Goal: Task Accomplishment & Management: Manage account settings

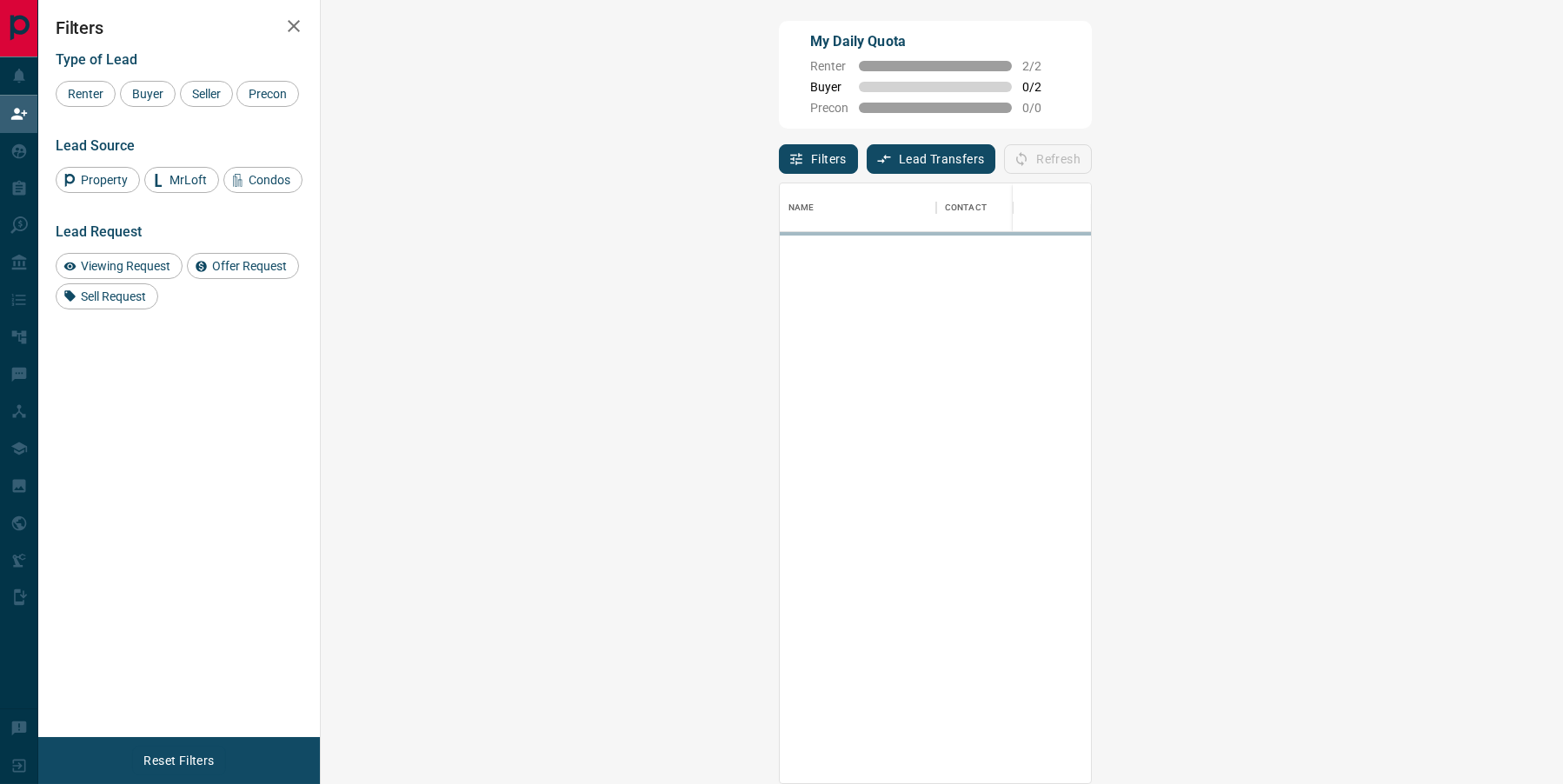
scroll to position [688, 1205]
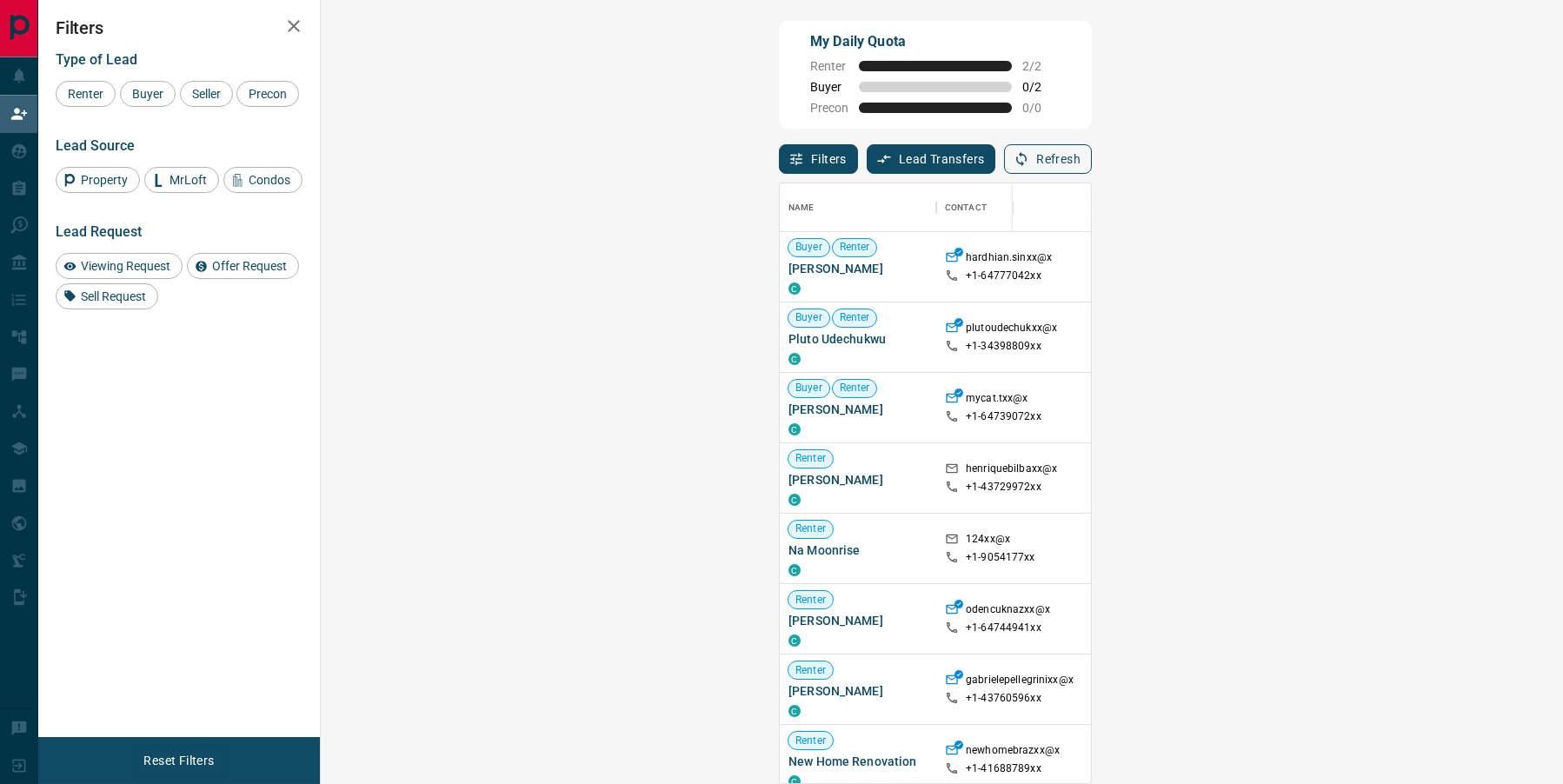
click at [1092, 150] on button "Refresh" at bounding box center [1048, 158] width 87 height 29
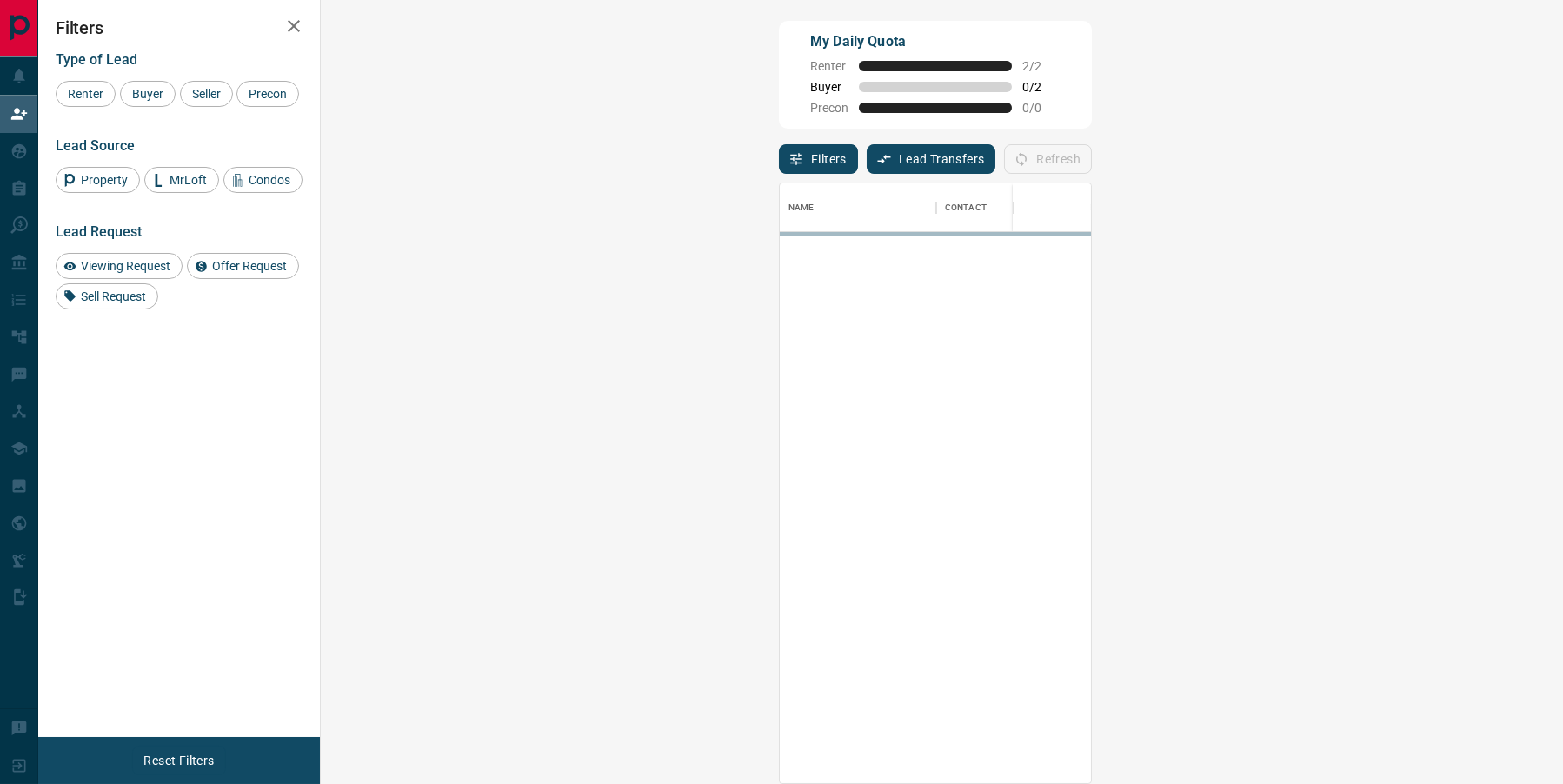
scroll to position [1, 1]
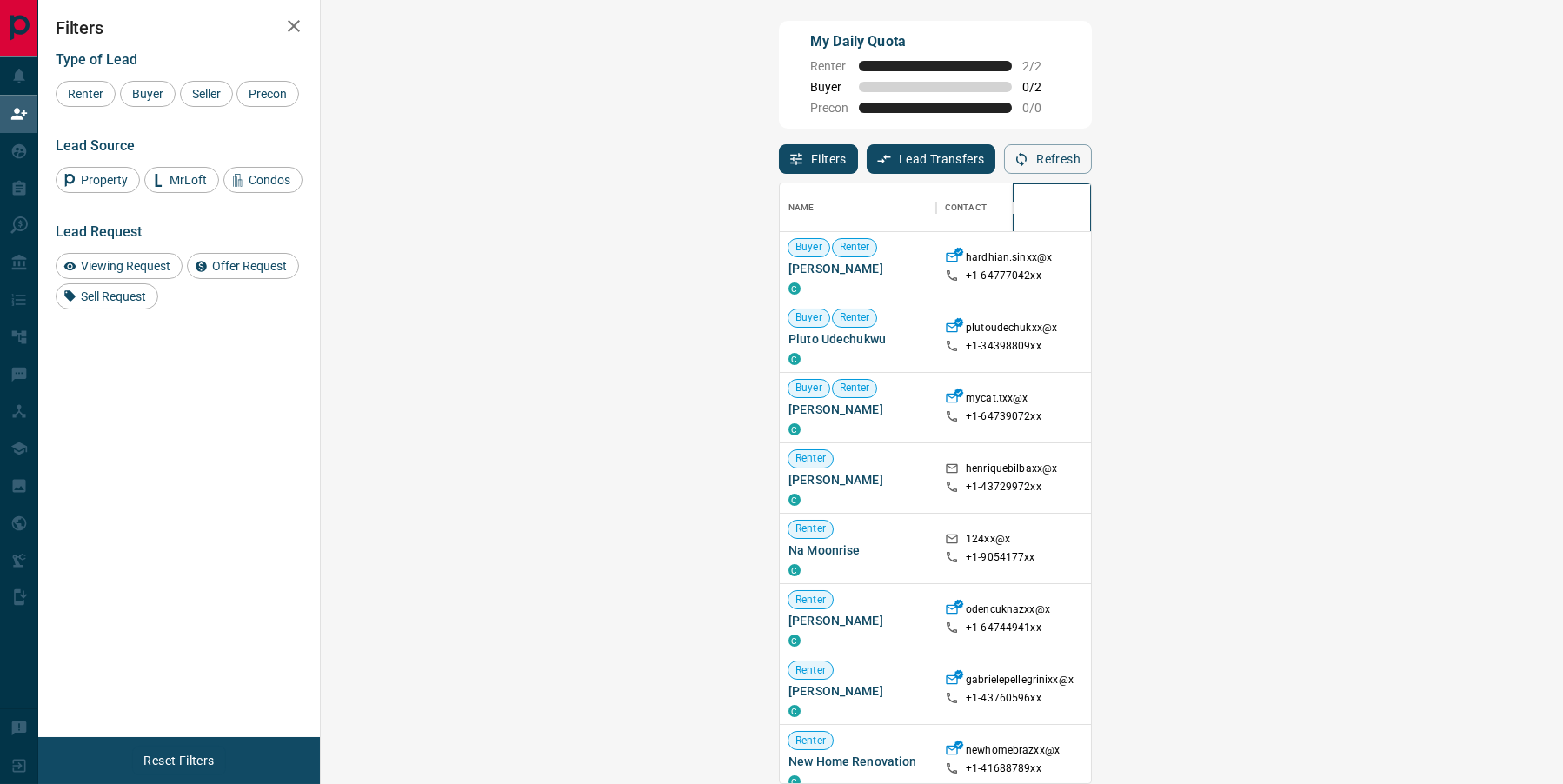
click at [1082, 187] on div at bounding box center [1052, 208] width 61 height 49
click at [1092, 145] on button "Refresh" at bounding box center [1048, 158] width 87 height 29
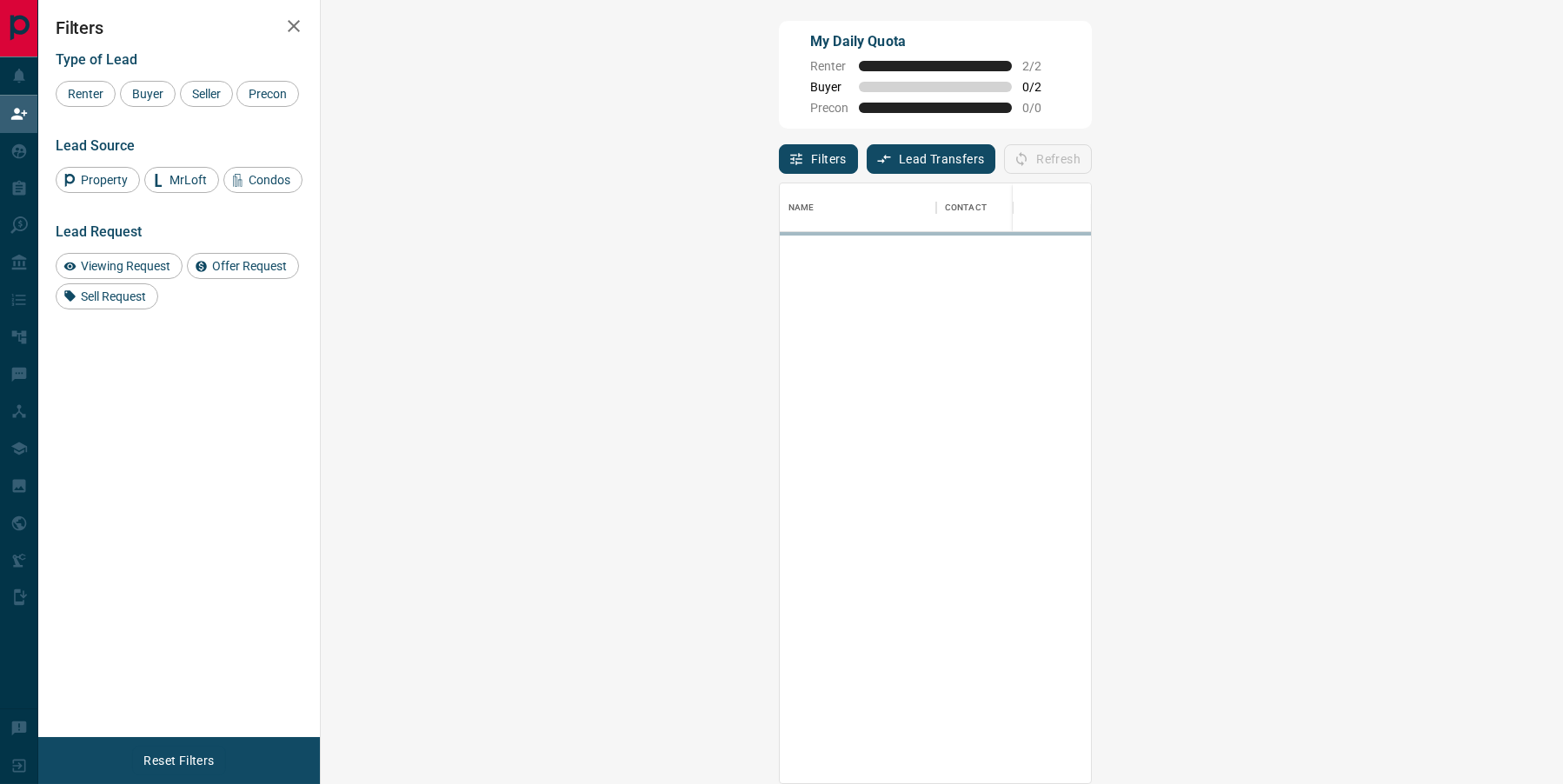
scroll to position [688, 1205]
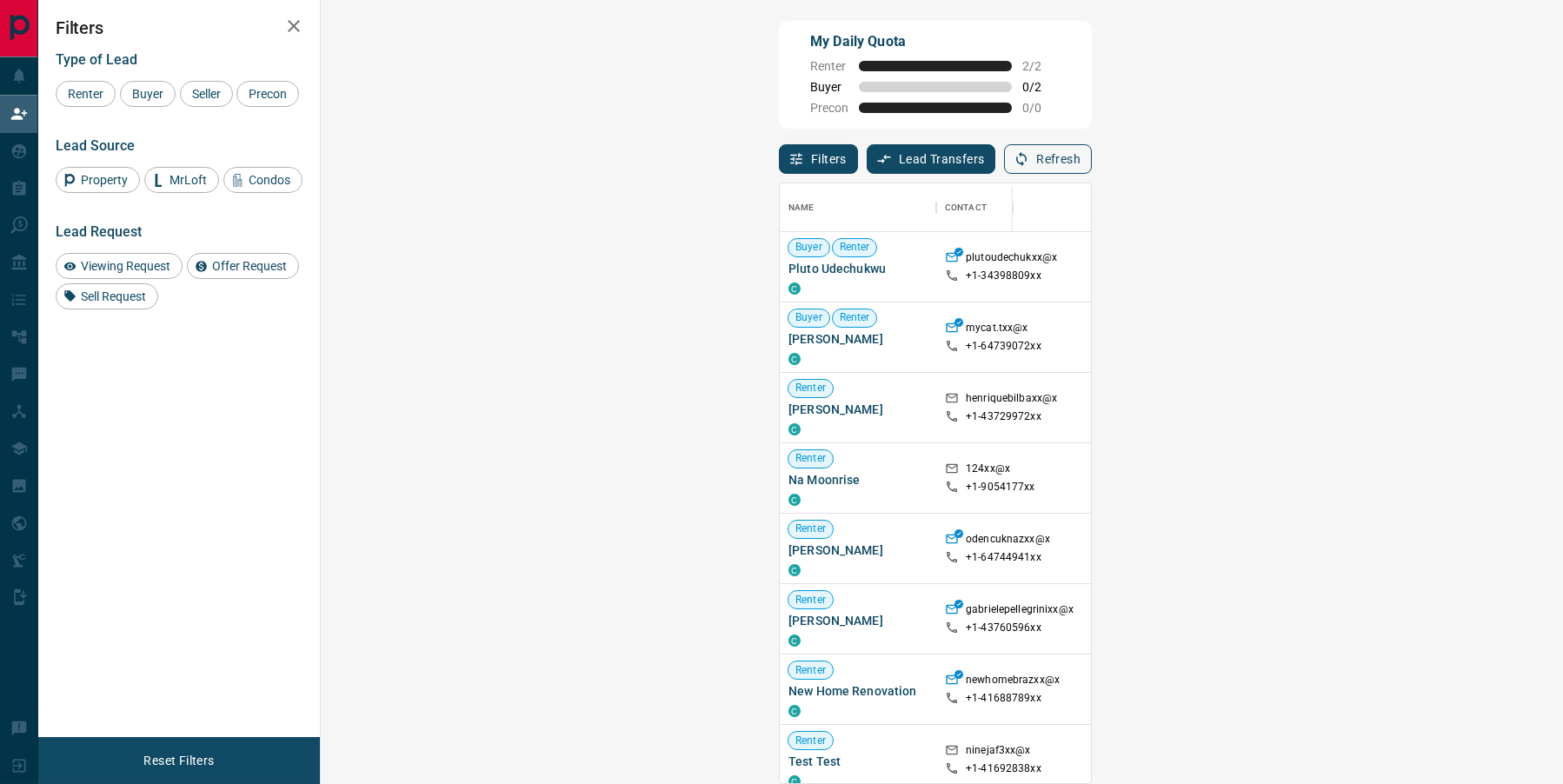
click at [1092, 153] on button "Refresh" at bounding box center [1048, 158] width 87 height 29
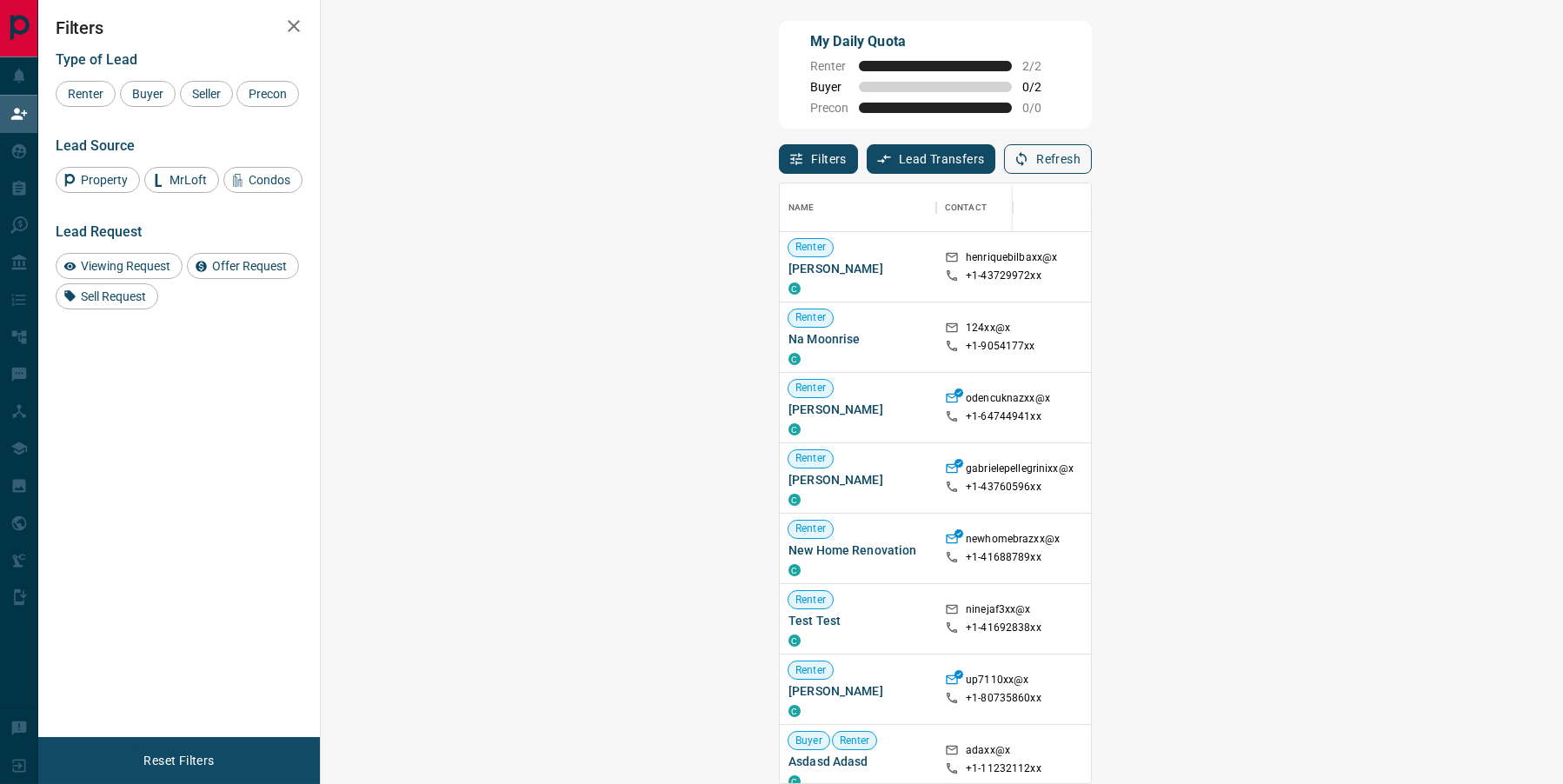
click at [1092, 163] on button "Refresh" at bounding box center [1048, 158] width 87 height 29
click at [1092, 152] on button "Refresh" at bounding box center [1048, 158] width 87 height 29
click at [1092, 161] on button "Refresh" at bounding box center [1048, 158] width 87 height 29
click at [1092, 160] on button "Refresh" at bounding box center [1048, 158] width 87 height 29
click at [1092, 169] on button "Refresh" at bounding box center [1048, 158] width 87 height 29
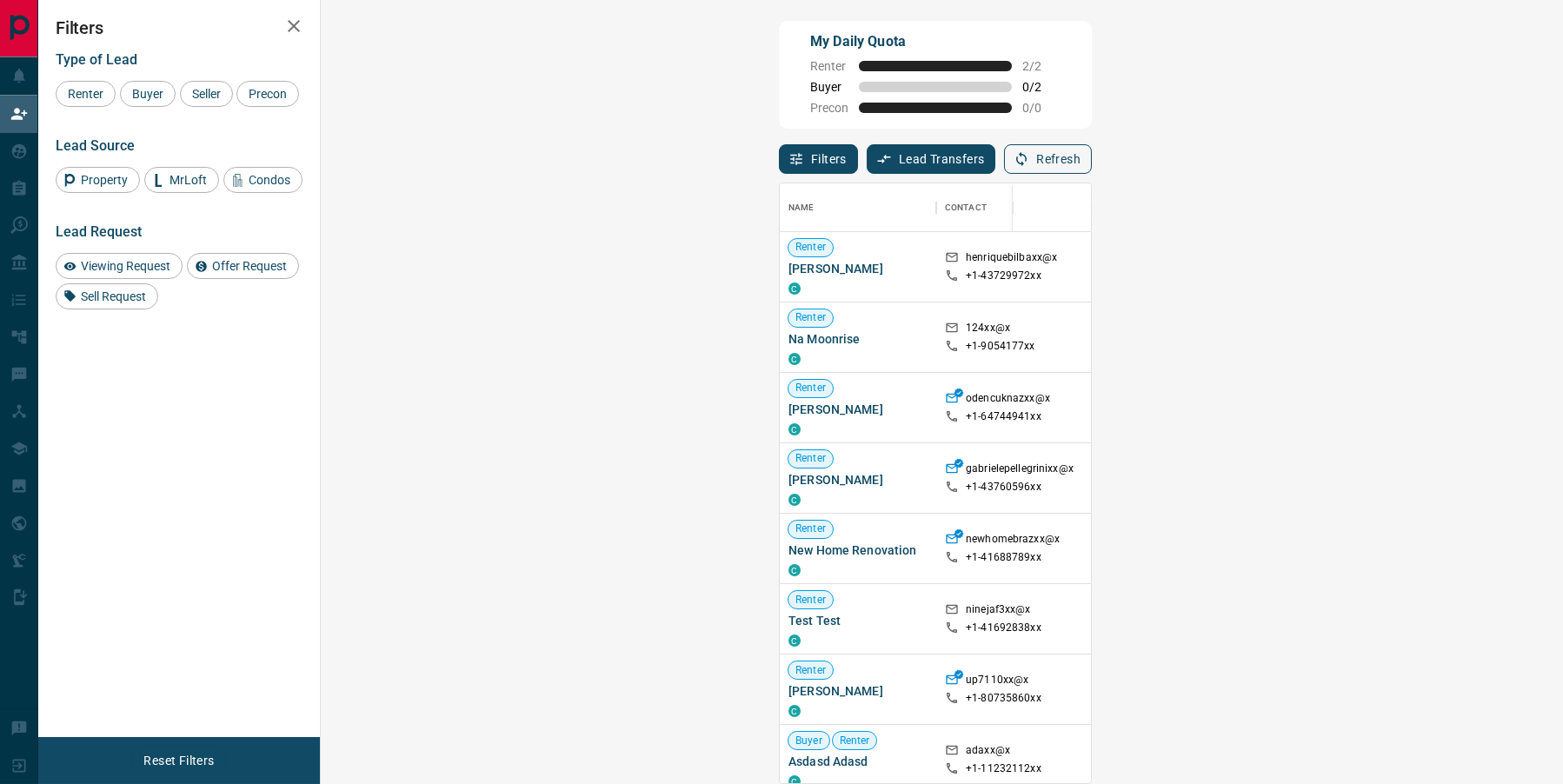
click at [1092, 172] on button "Refresh" at bounding box center [1048, 158] width 87 height 29
click at [1092, 157] on button "Refresh" at bounding box center [1048, 158] width 87 height 29
click at [1092, 155] on button "Refresh" at bounding box center [1048, 158] width 87 height 29
click at [1092, 160] on button "Refresh" at bounding box center [1048, 158] width 87 height 29
click at [1092, 162] on button "Refresh" at bounding box center [1048, 158] width 87 height 29
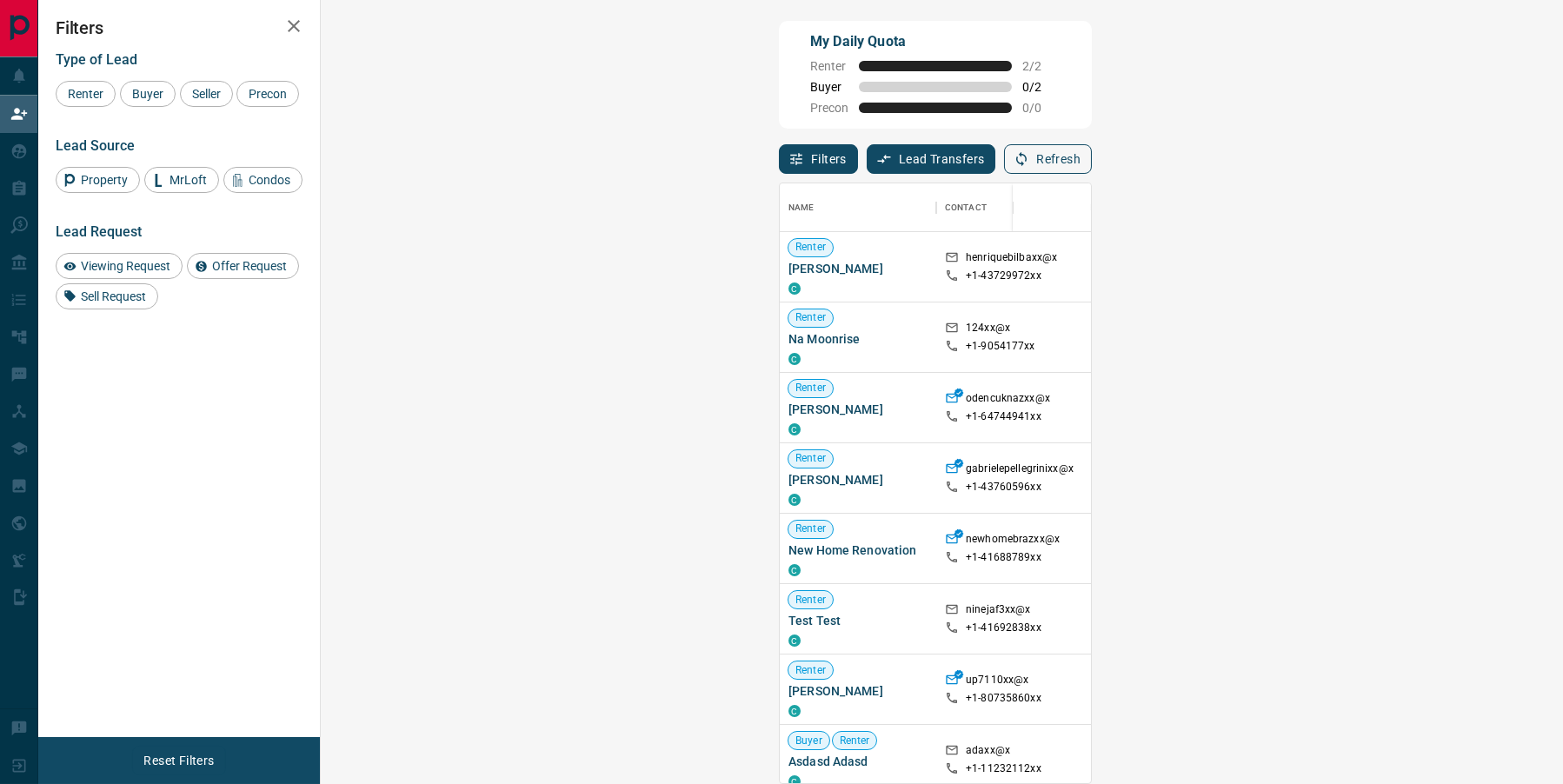
click at [1092, 162] on button "Refresh" at bounding box center [1048, 158] width 87 height 29
click at [1092, 168] on button "Refresh" at bounding box center [1048, 158] width 87 height 29
click at [1092, 160] on button "Refresh" at bounding box center [1048, 158] width 87 height 29
click at [1092, 163] on button "Refresh" at bounding box center [1048, 158] width 87 height 29
click at [1092, 157] on button "Refresh" at bounding box center [1048, 158] width 87 height 29
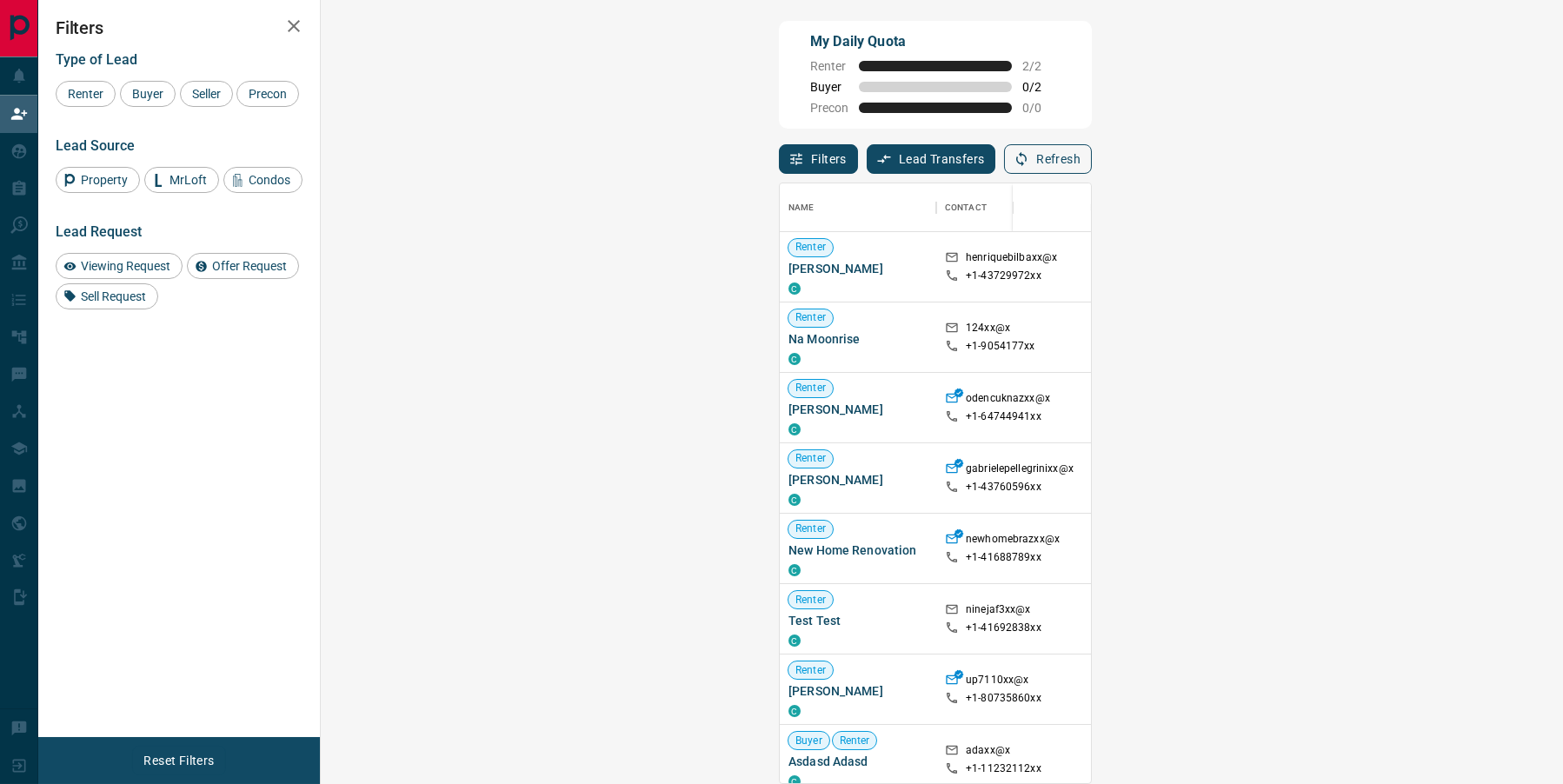
click at [1092, 152] on button "Refresh" at bounding box center [1048, 158] width 87 height 29
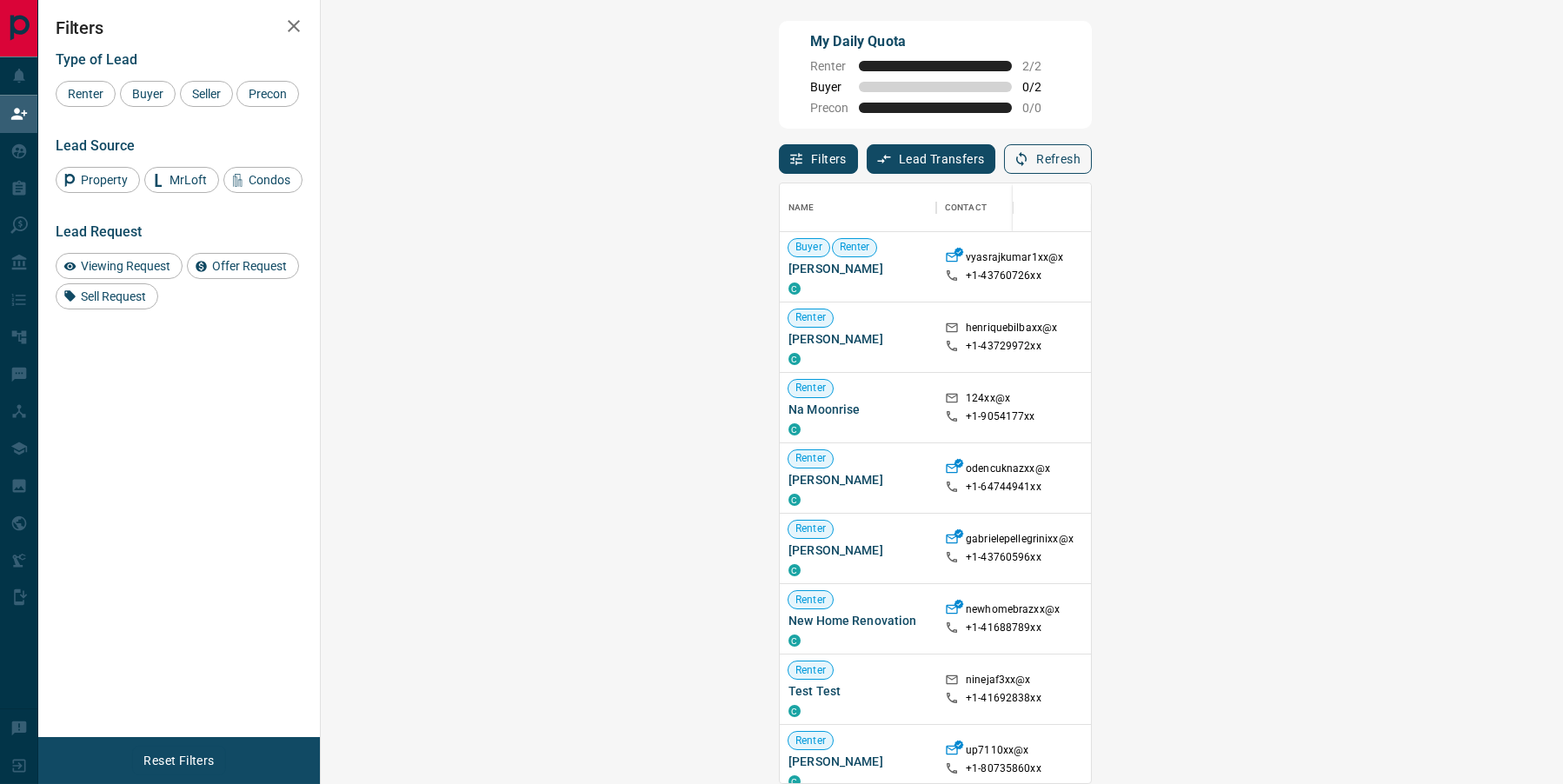
click at [1092, 161] on button "Refresh" at bounding box center [1048, 158] width 87 height 29
click at [1092, 164] on button "Refresh" at bounding box center [1048, 158] width 87 height 29
click at [1092, 153] on button "Refresh" at bounding box center [1048, 158] width 87 height 29
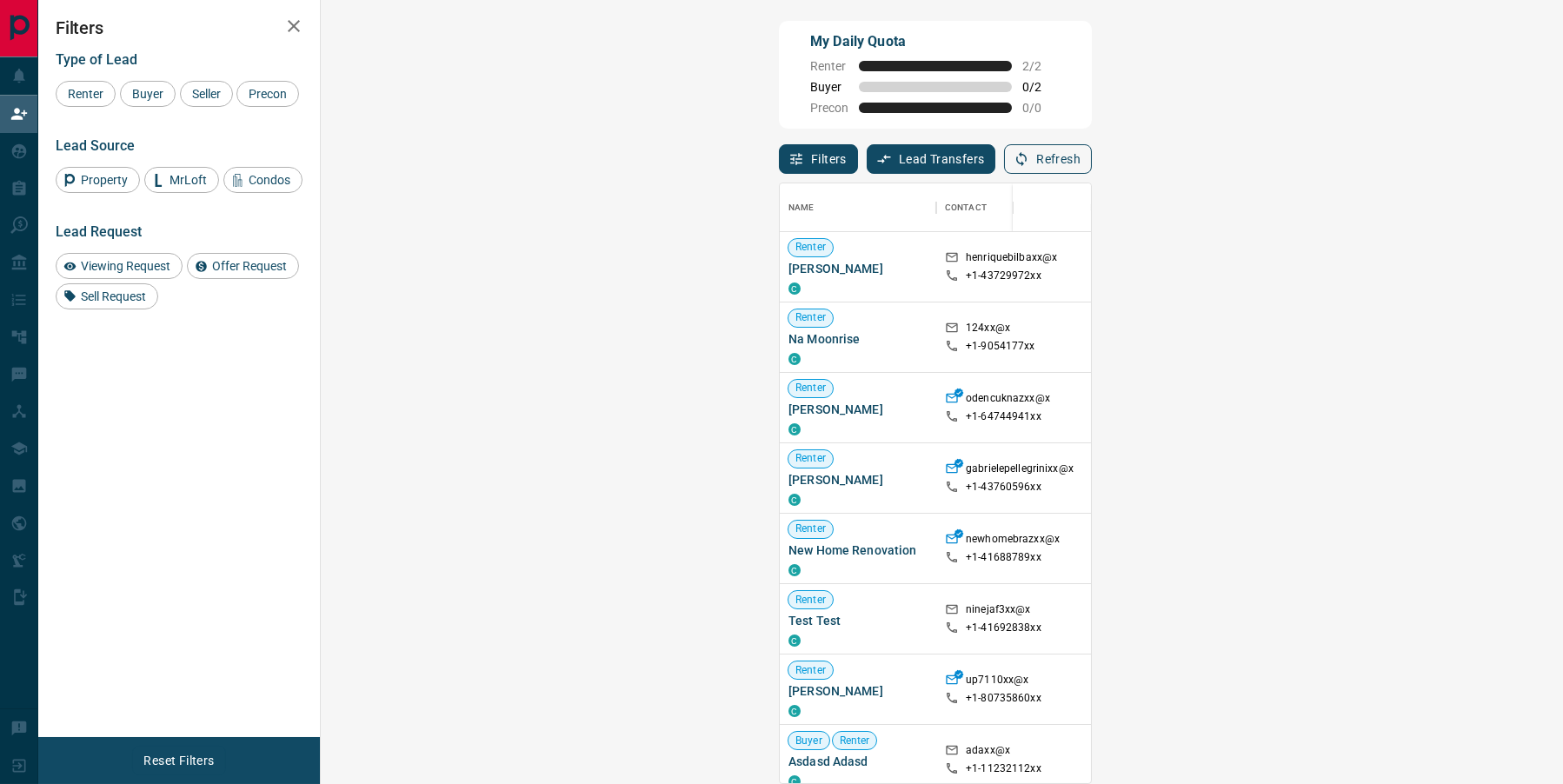
click at [1092, 153] on button "Refresh" at bounding box center [1048, 158] width 87 height 29
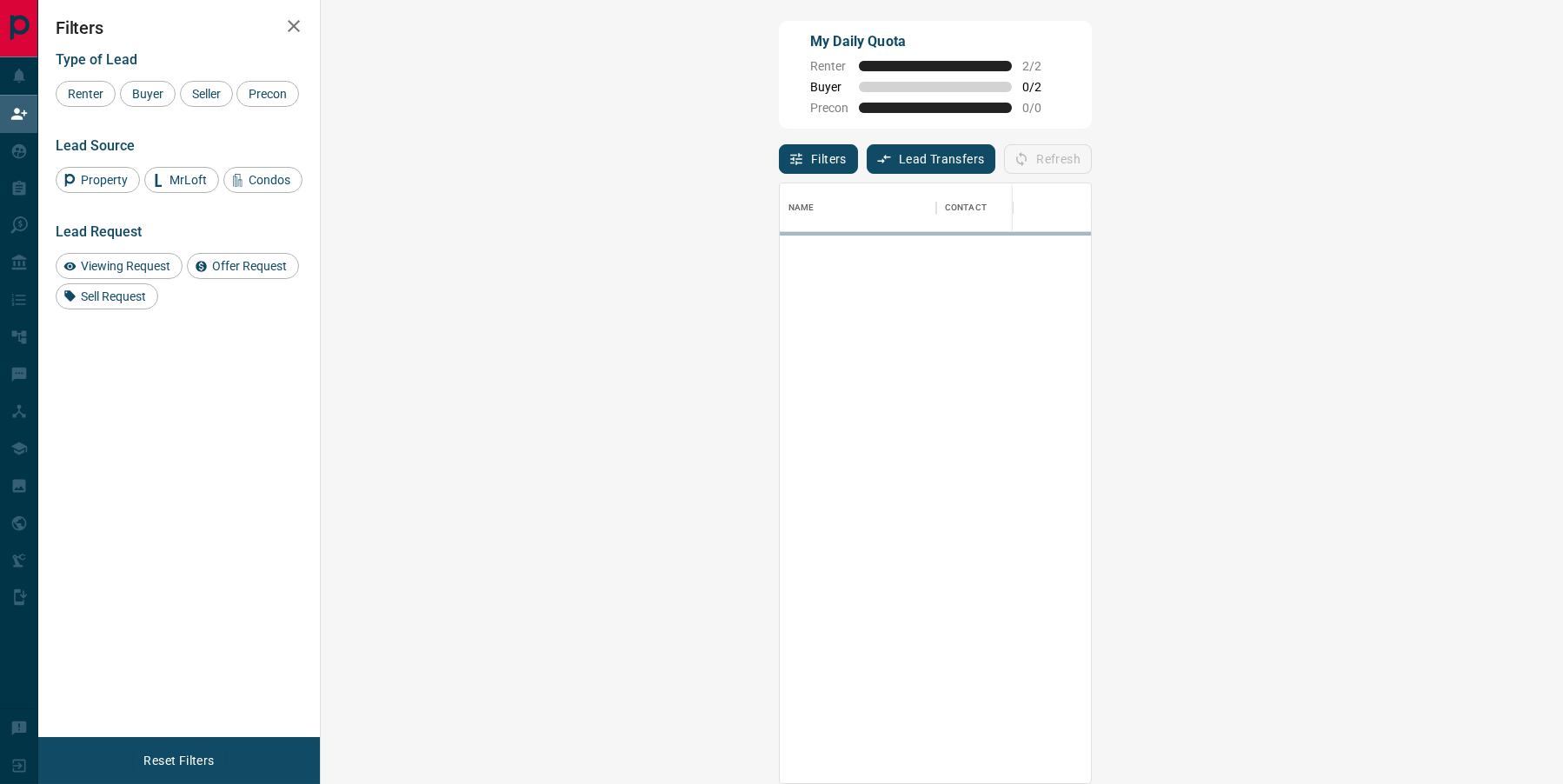
scroll to position [1, 1]
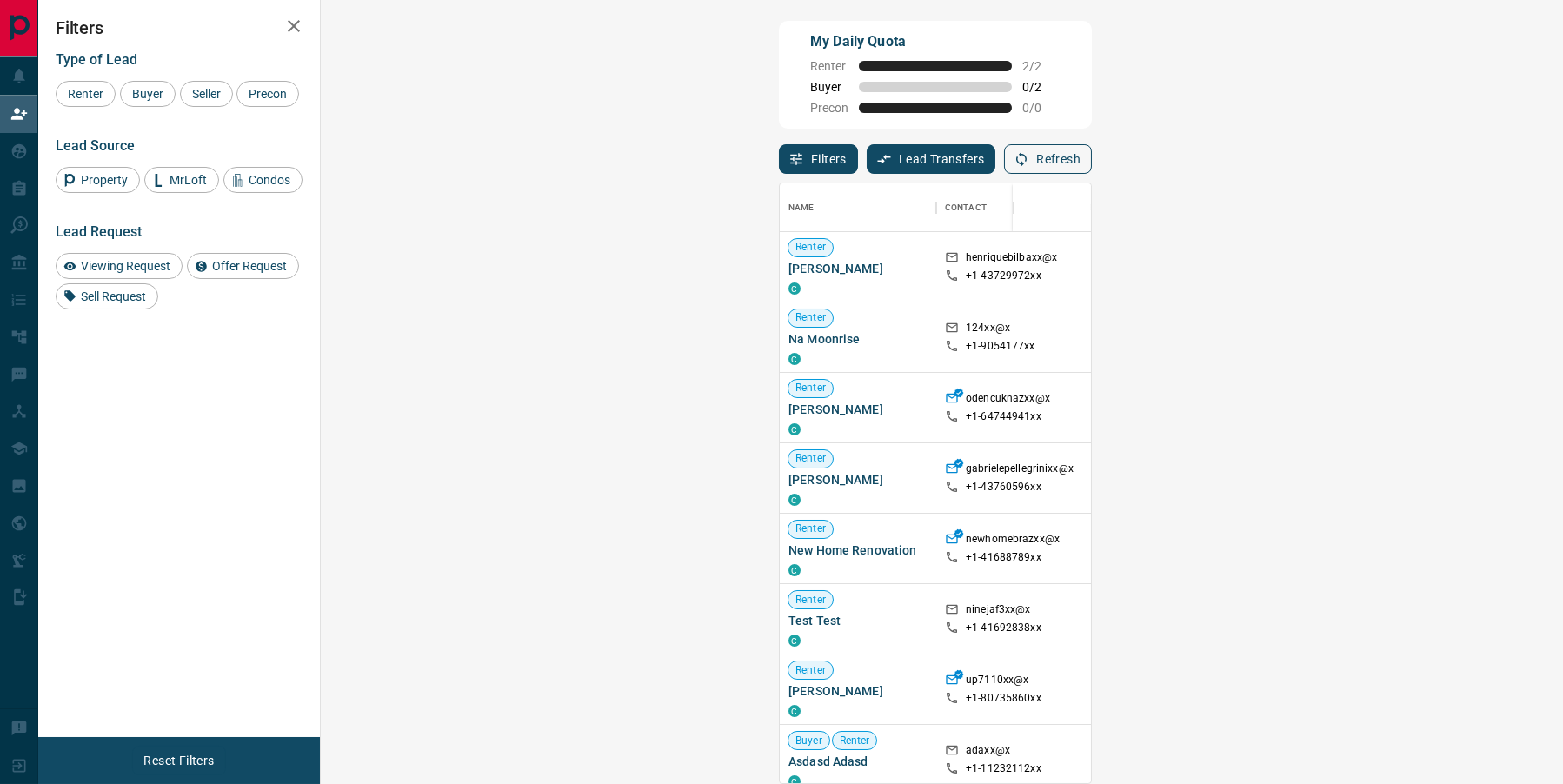
click at [1092, 168] on button "Refresh" at bounding box center [1048, 158] width 87 height 29
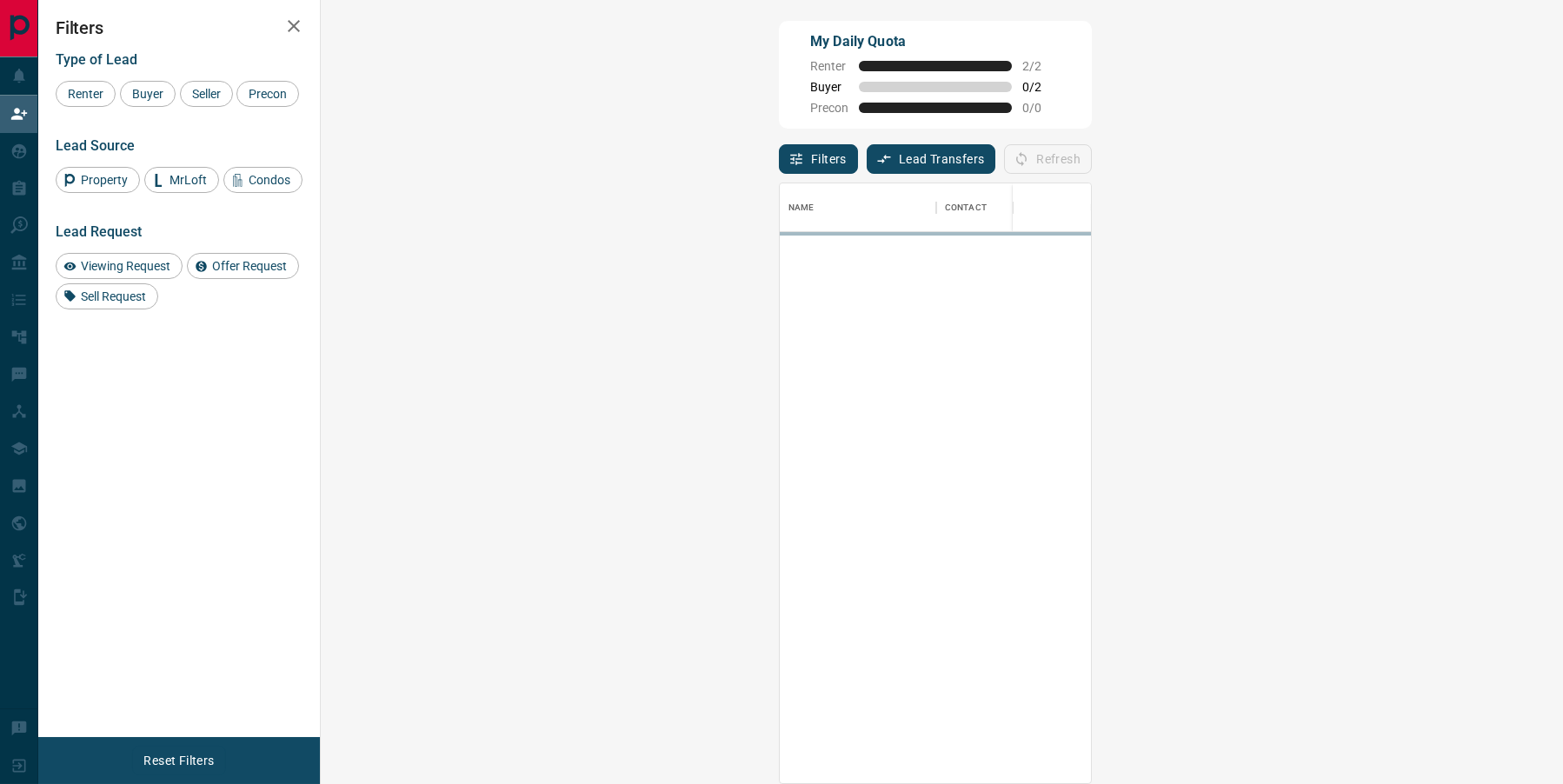
scroll to position [688, 1205]
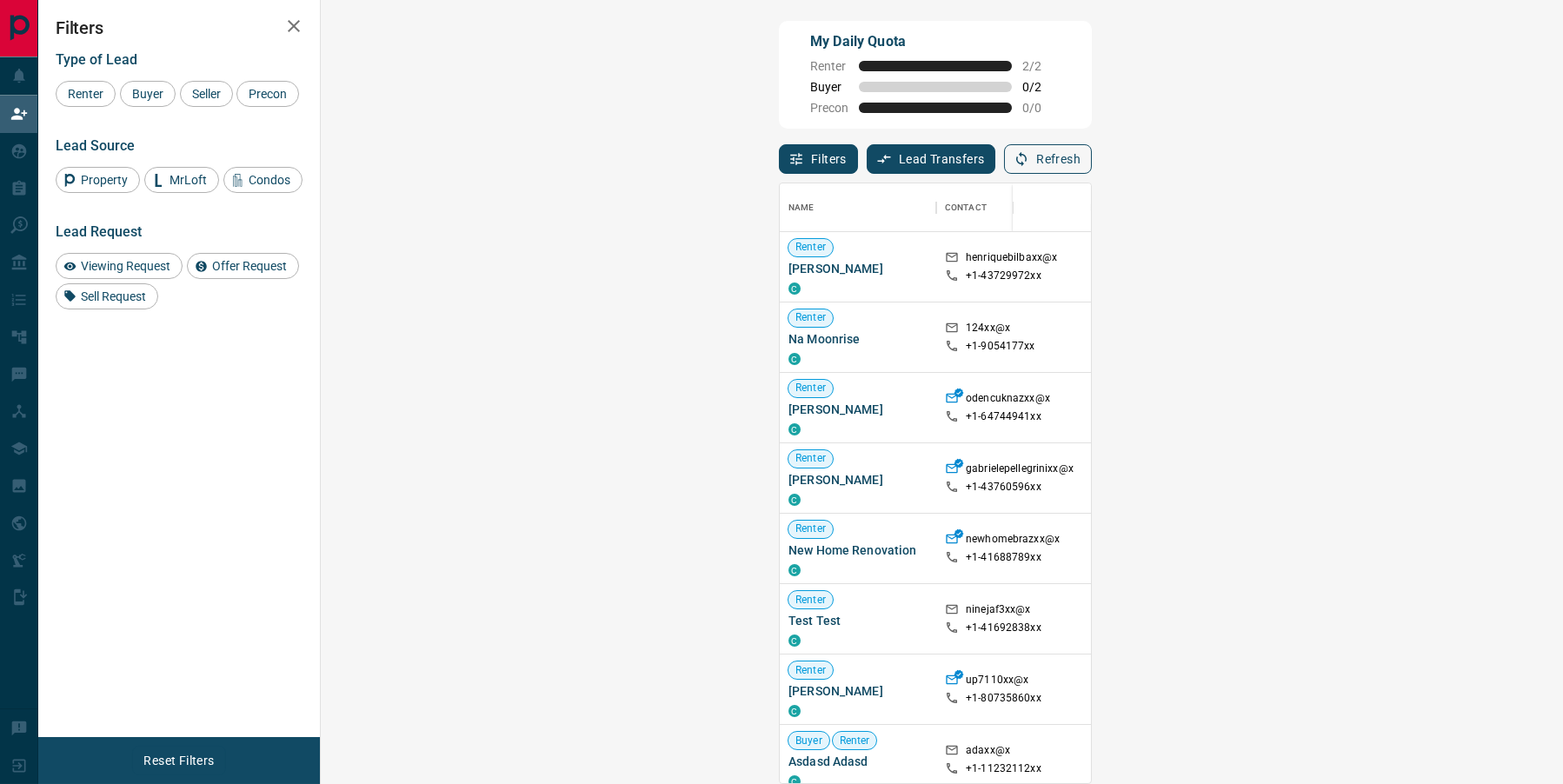
click at [1029, 160] on icon "button" at bounding box center [1022, 159] width 16 height 16
click at [1092, 160] on button "Refresh" at bounding box center [1048, 158] width 87 height 29
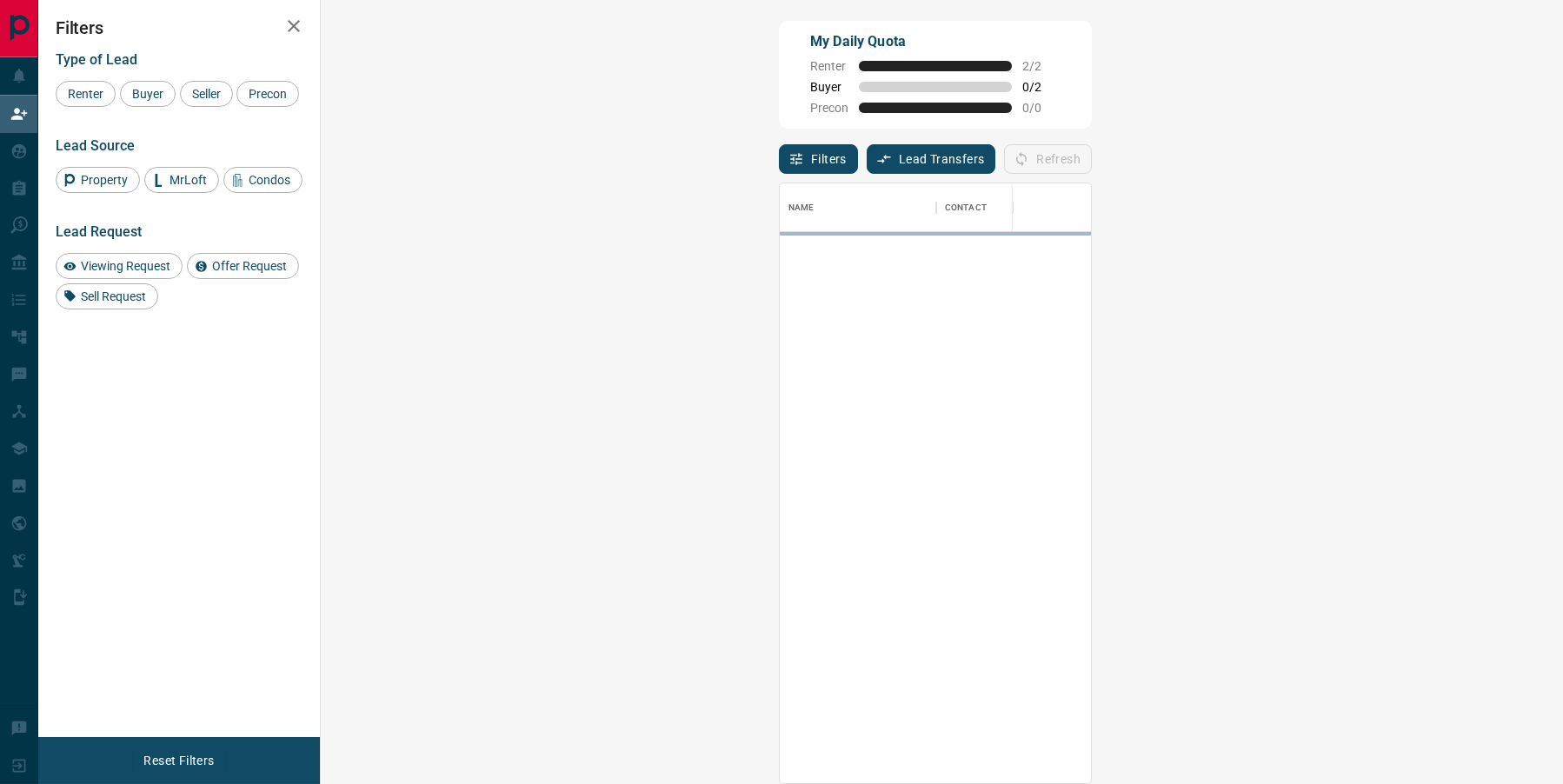
scroll to position [0, 0]
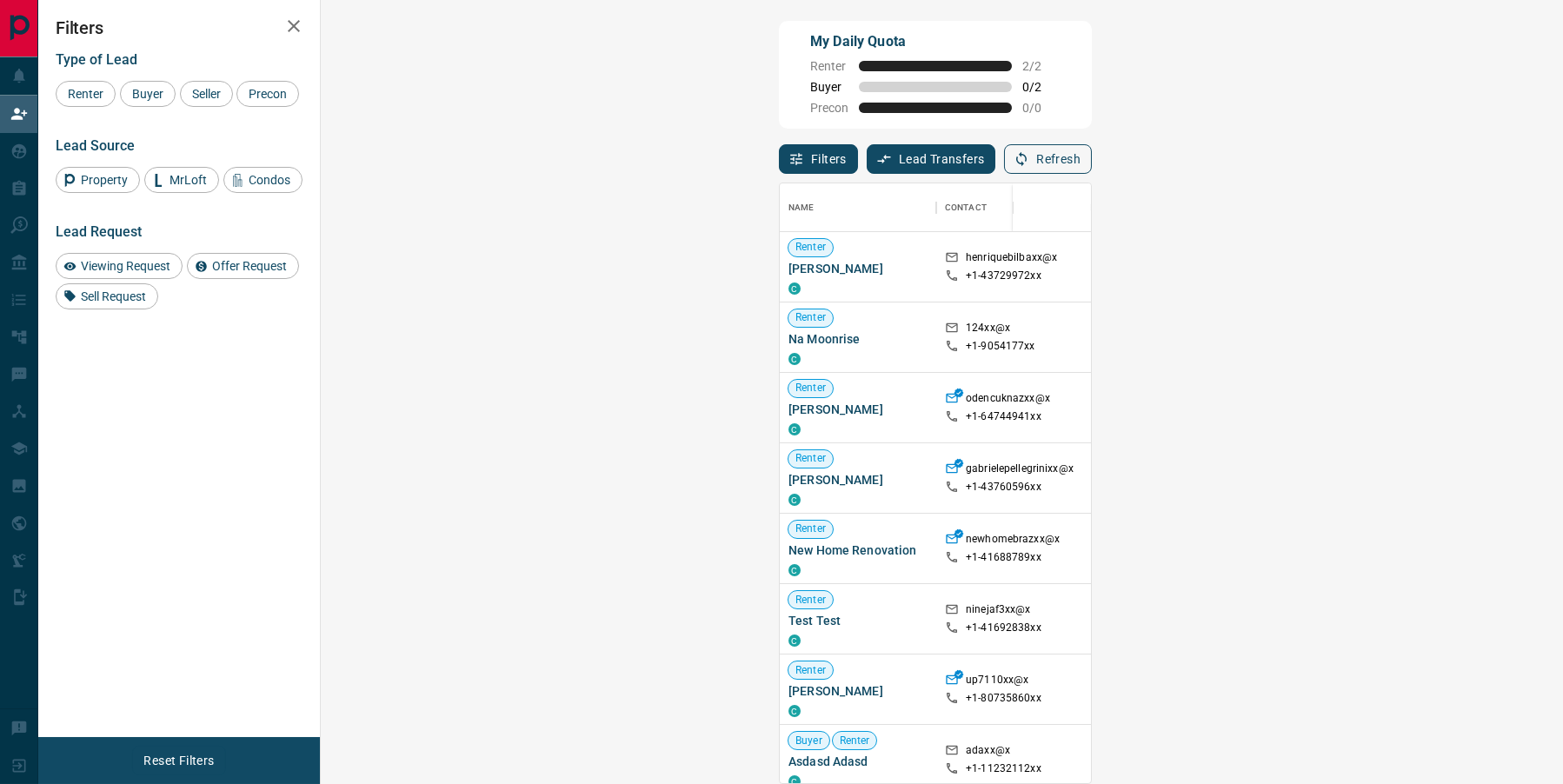
click at [1092, 153] on button "Refresh" at bounding box center [1048, 158] width 87 height 29
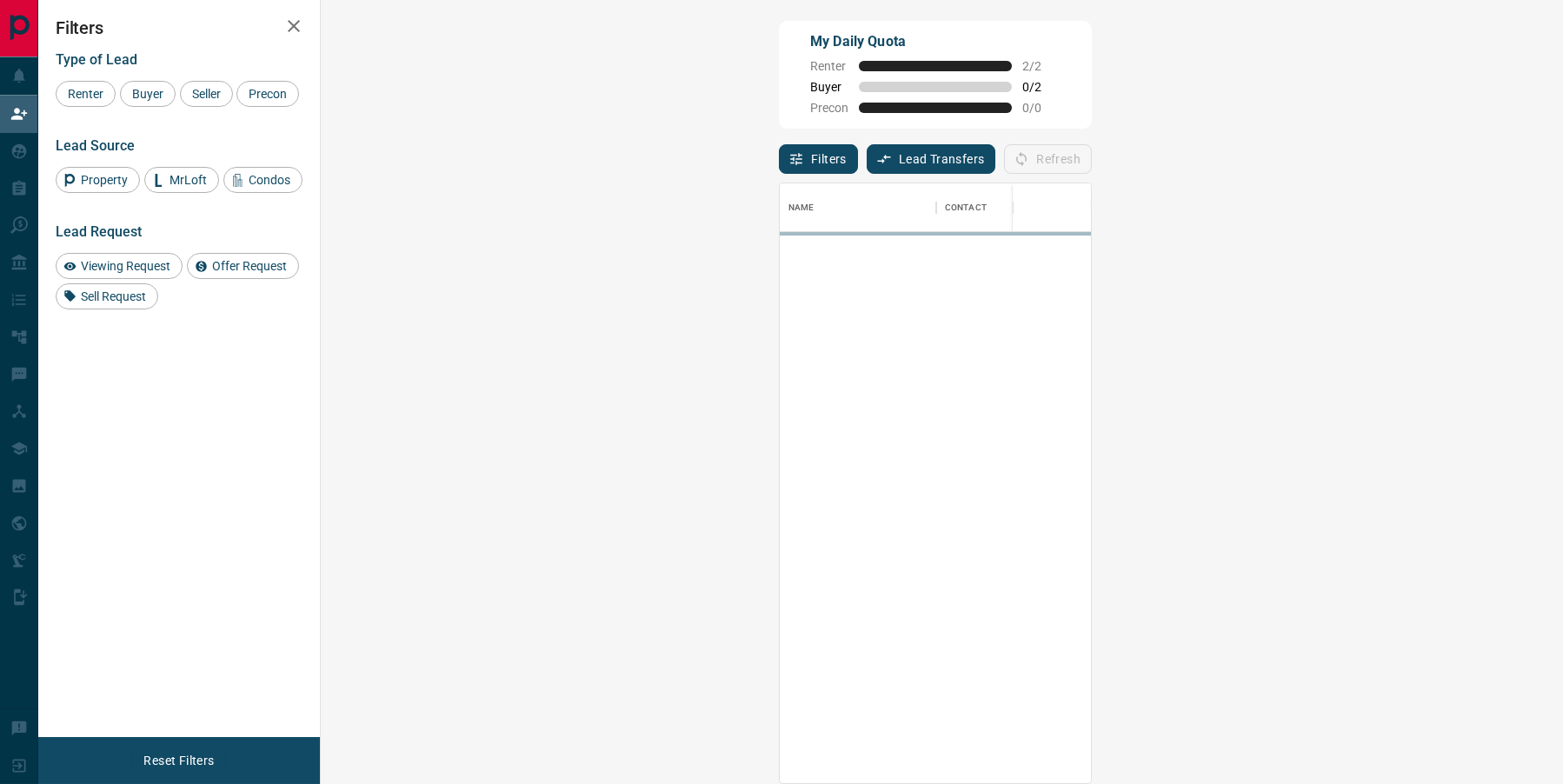
scroll to position [688, 1205]
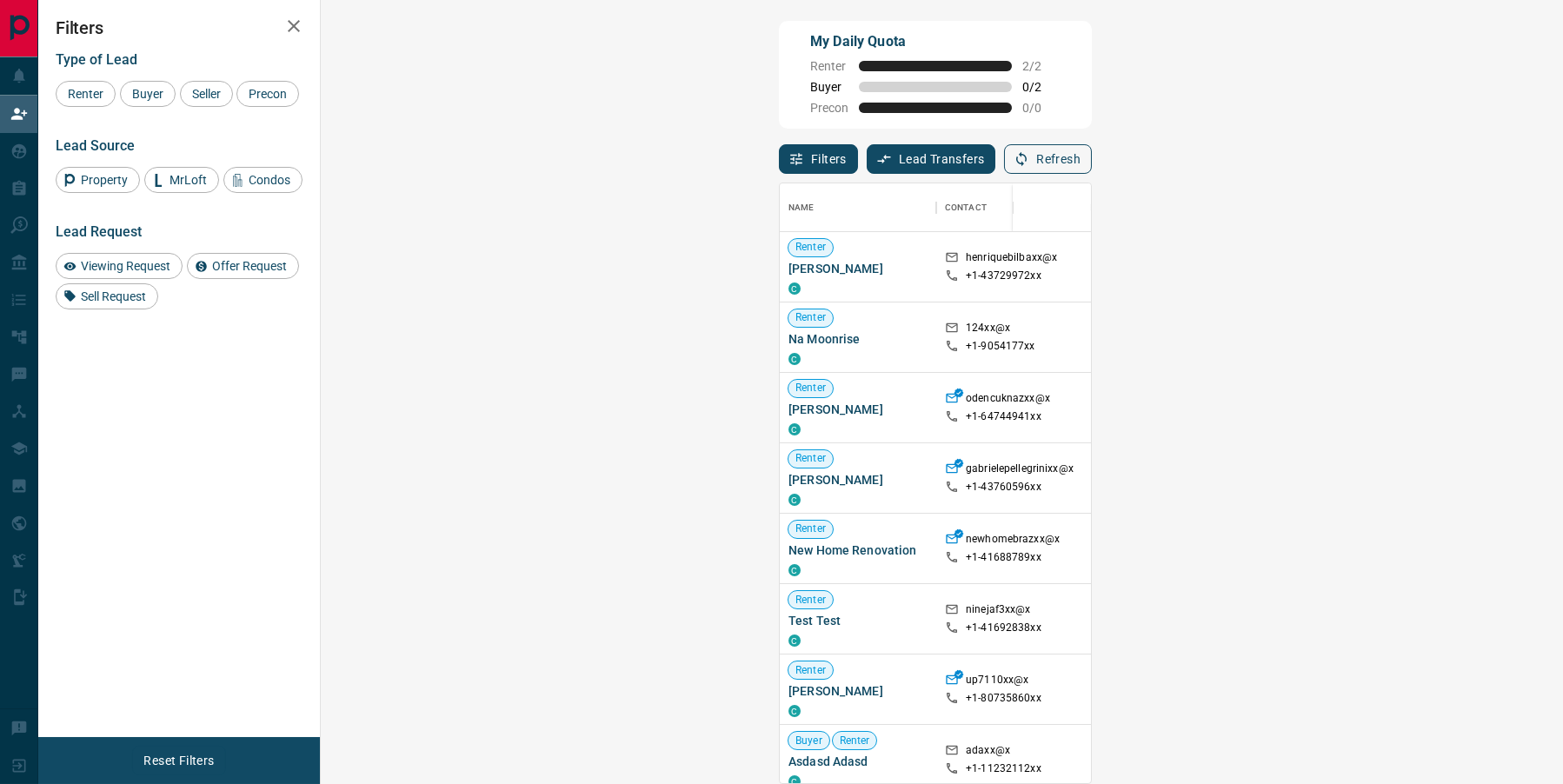
click at [1092, 151] on button "Refresh" at bounding box center [1048, 158] width 87 height 29
click at [1026, 155] on icon "button" at bounding box center [1021, 159] width 11 height 15
click at [1092, 155] on button "Refresh" at bounding box center [1048, 158] width 87 height 29
click at [1029, 159] on icon "button" at bounding box center [1022, 159] width 16 height 16
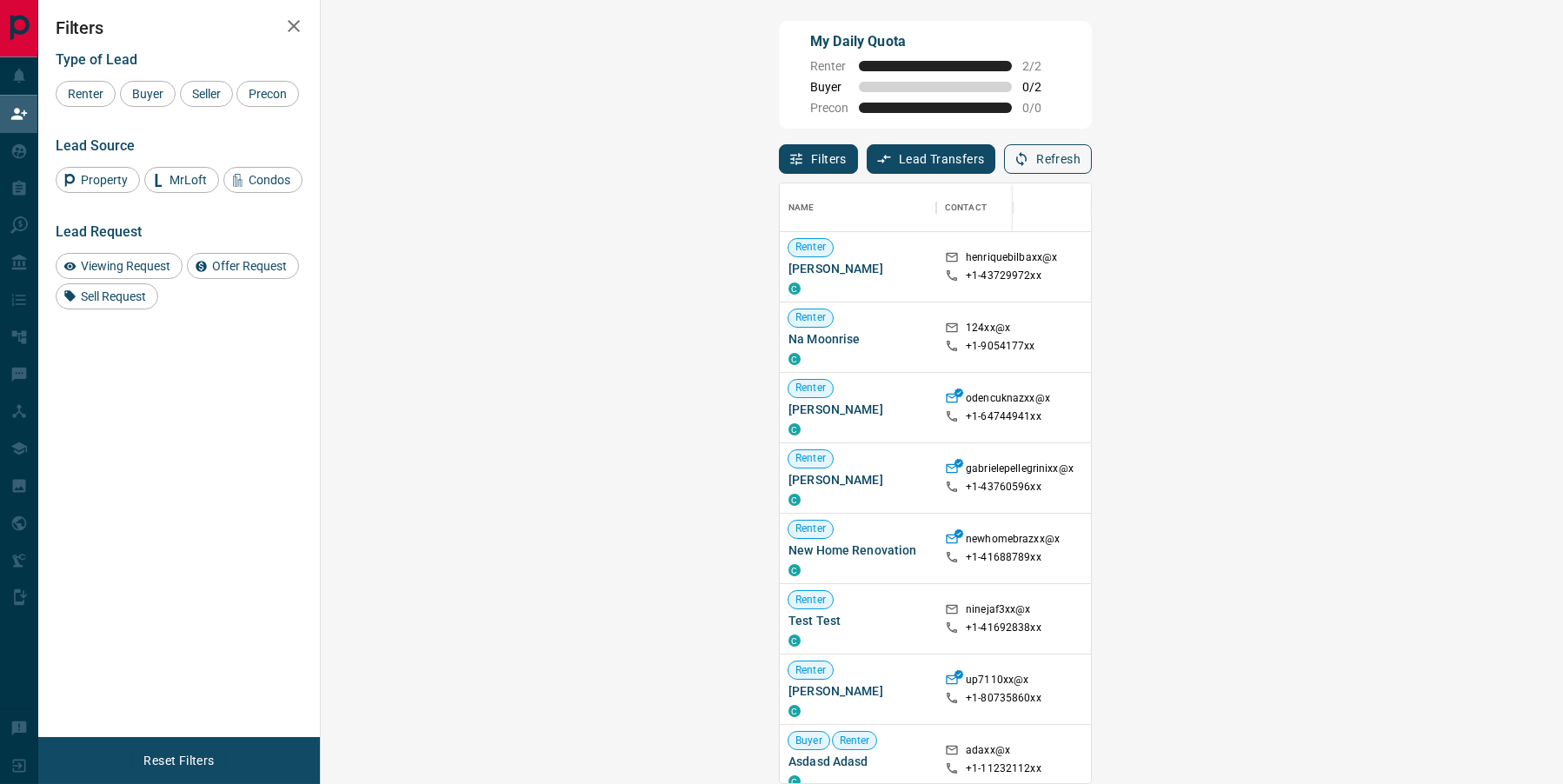
click at [1092, 160] on button "Refresh" at bounding box center [1048, 158] width 87 height 29
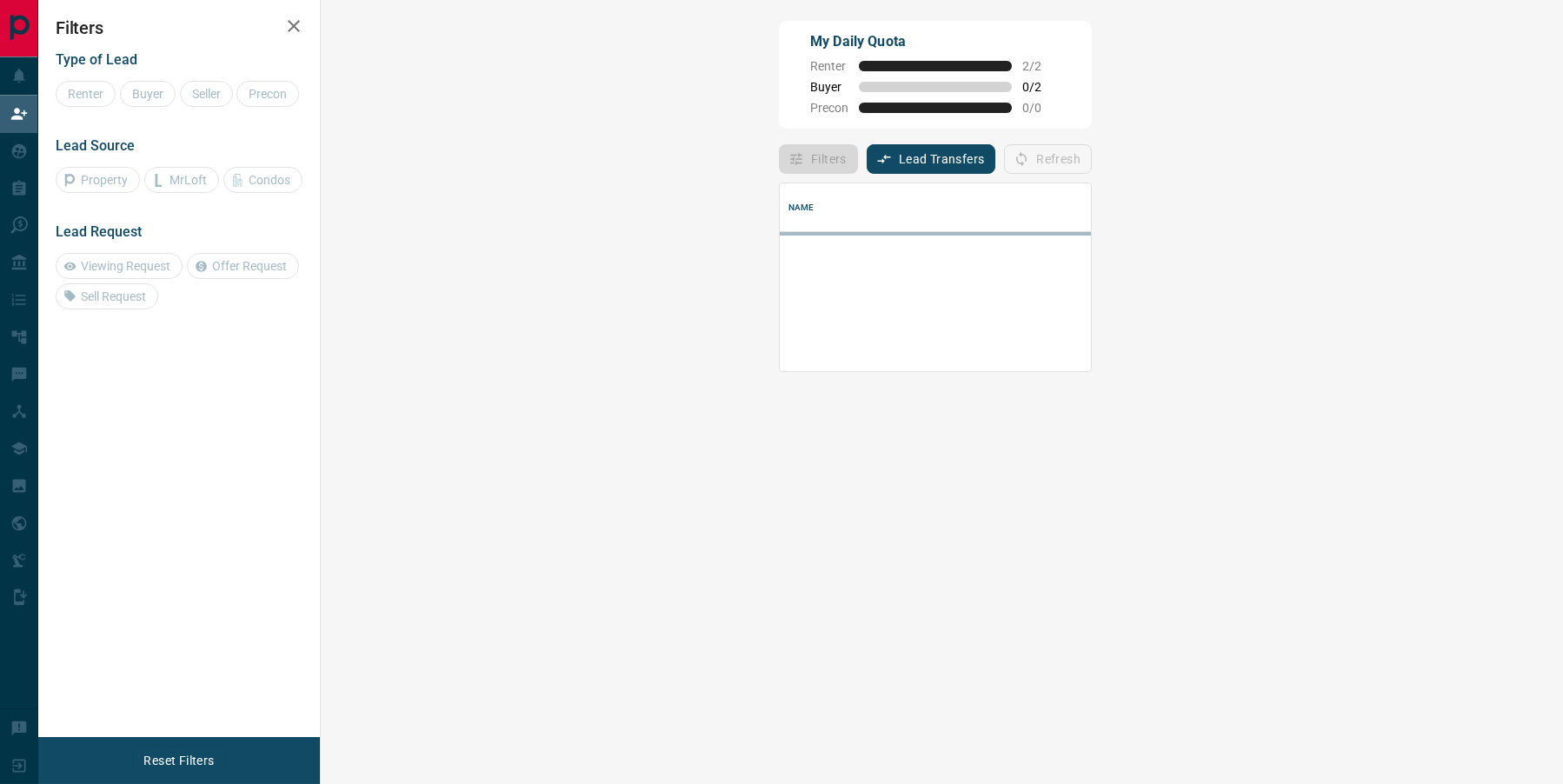
scroll to position [0, 0]
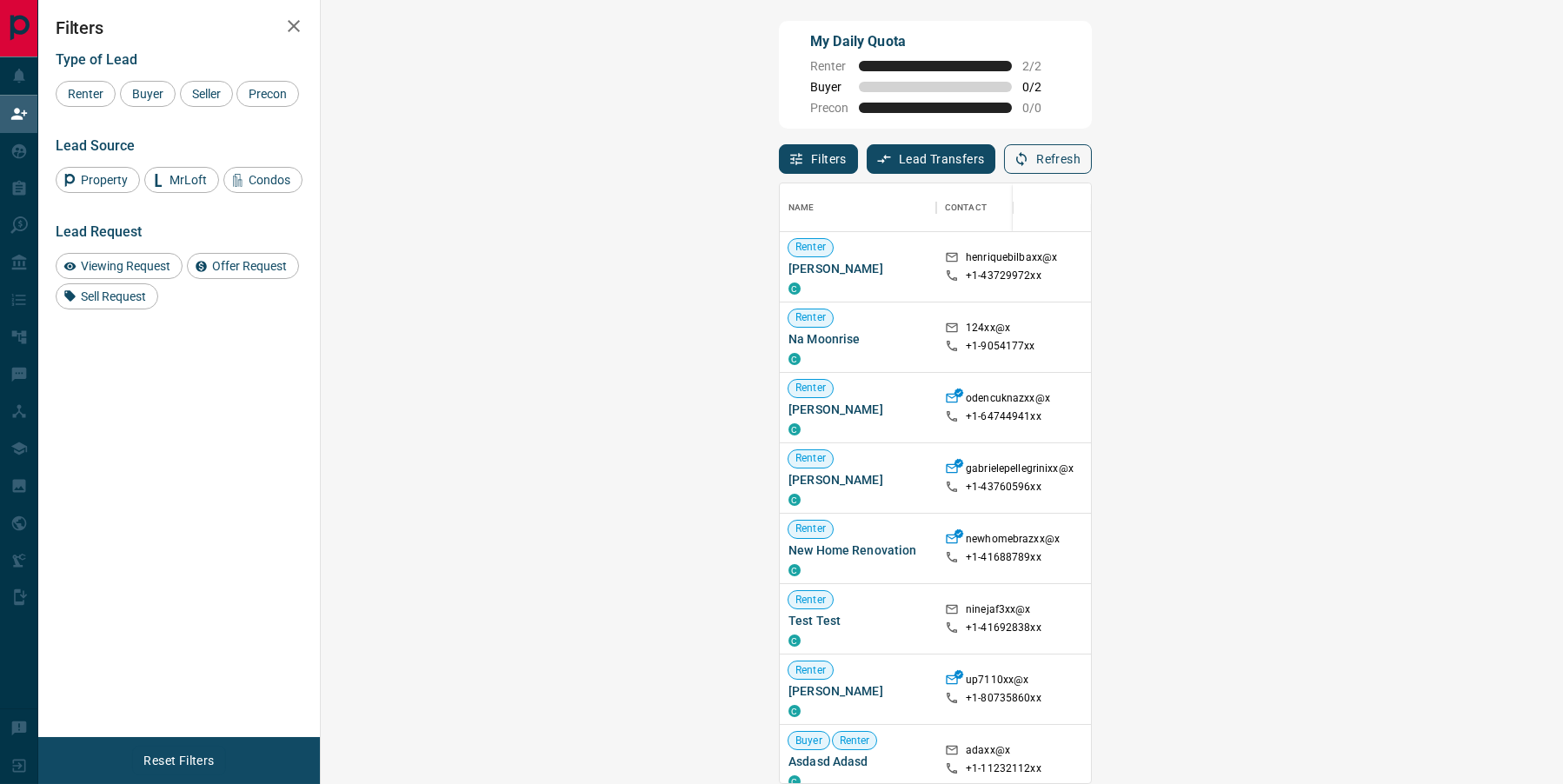
click at [1092, 169] on button "Refresh" at bounding box center [1048, 158] width 87 height 29
click at [1092, 167] on button "Refresh" at bounding box center [1048, 158] width 87 height 29
click at [1092, 152] on button "Refresh" at bounding box center [1048, 158] width 87 height 29
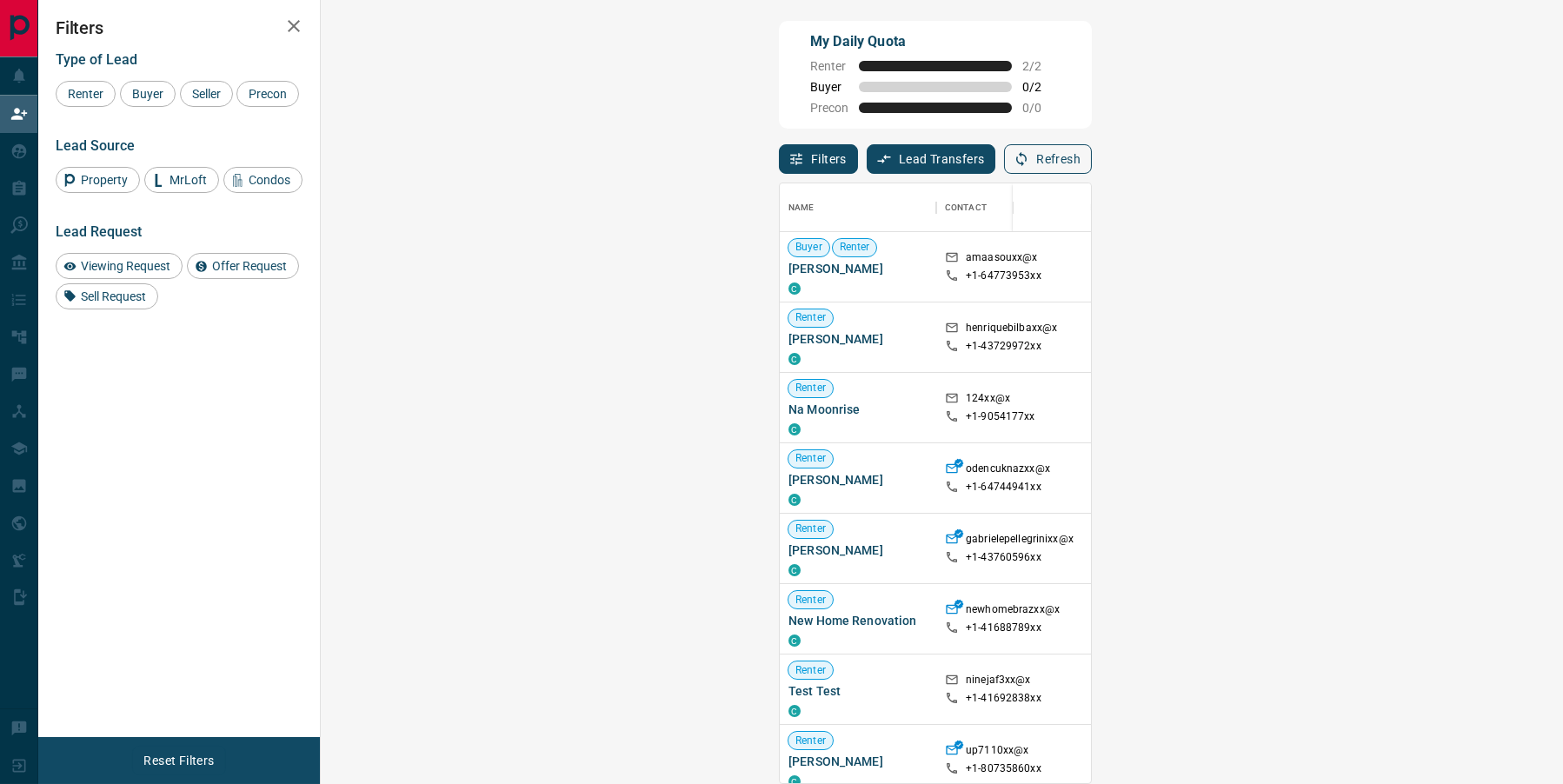
click at [1092, 148] on button "Refresh" at bounding box center [1048, 158] width 87 height 29
click at [1092, 163] on button "Refresh" at bounding box center [1048, 158] width 87 height 29
click at [1092, 162] on button "Refresh" at bounding box center [1048, 158] width 87 height 29
click at [1092, 153] on button "Refresh" at bounding box center [1048, 158] width 87 height 29
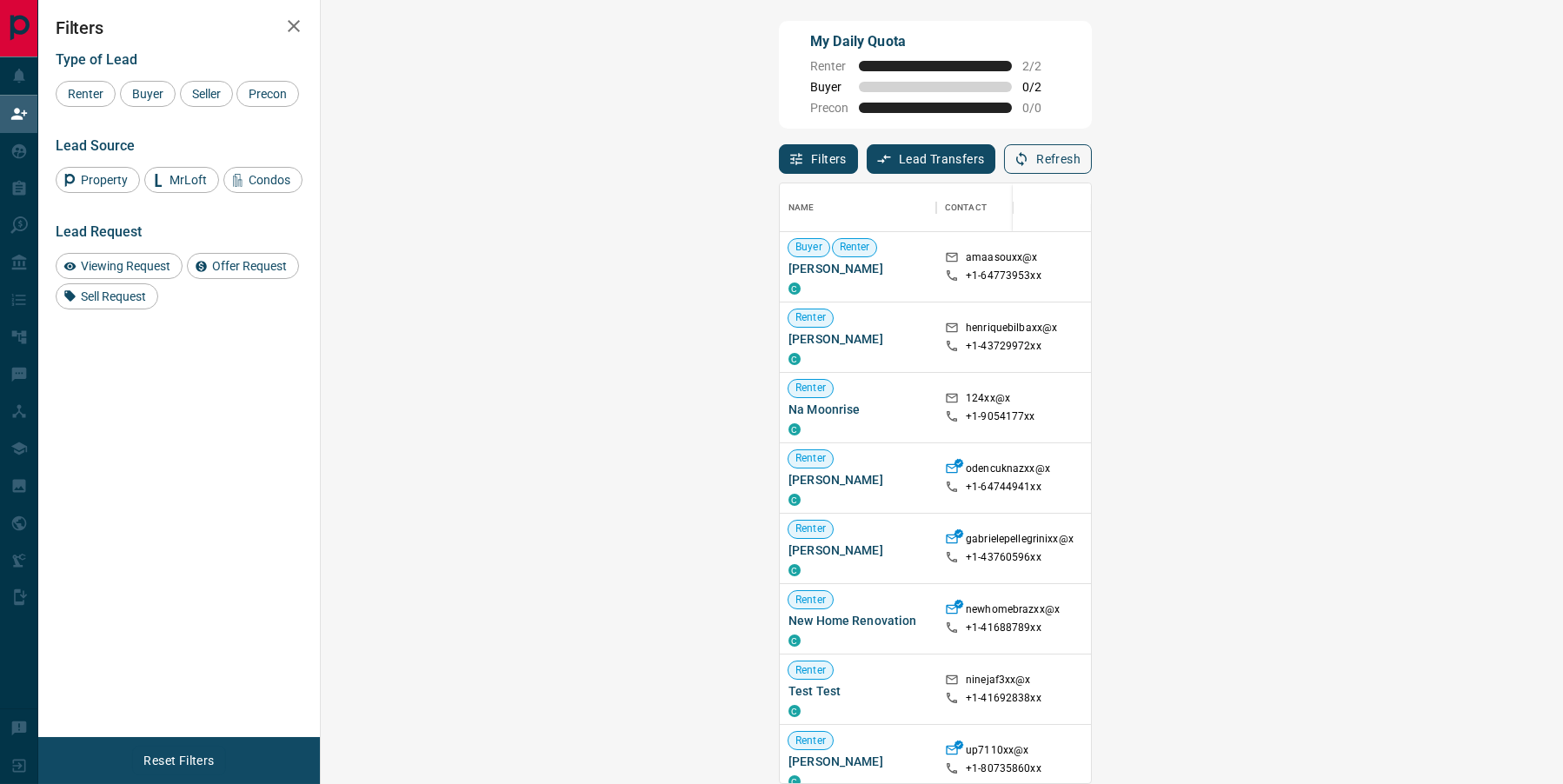
click at [1092, 162] on button "Refresh" at bounding box center [1048, 158] width 87 height 29
click at [1092, 158] on button "Refresh" at bounding box center [1048, 158] width 87 height 29
click at [1092, 157] on button "Refresh" at bounding box center [1048, 158] width 87 height 29
click at [1029, 158] on icon "button" at bounding box center [1022, 159] width 16 height 16
click at [1029, 157] on icon "button" at bounding box center [1022, 159] width 16 height 16
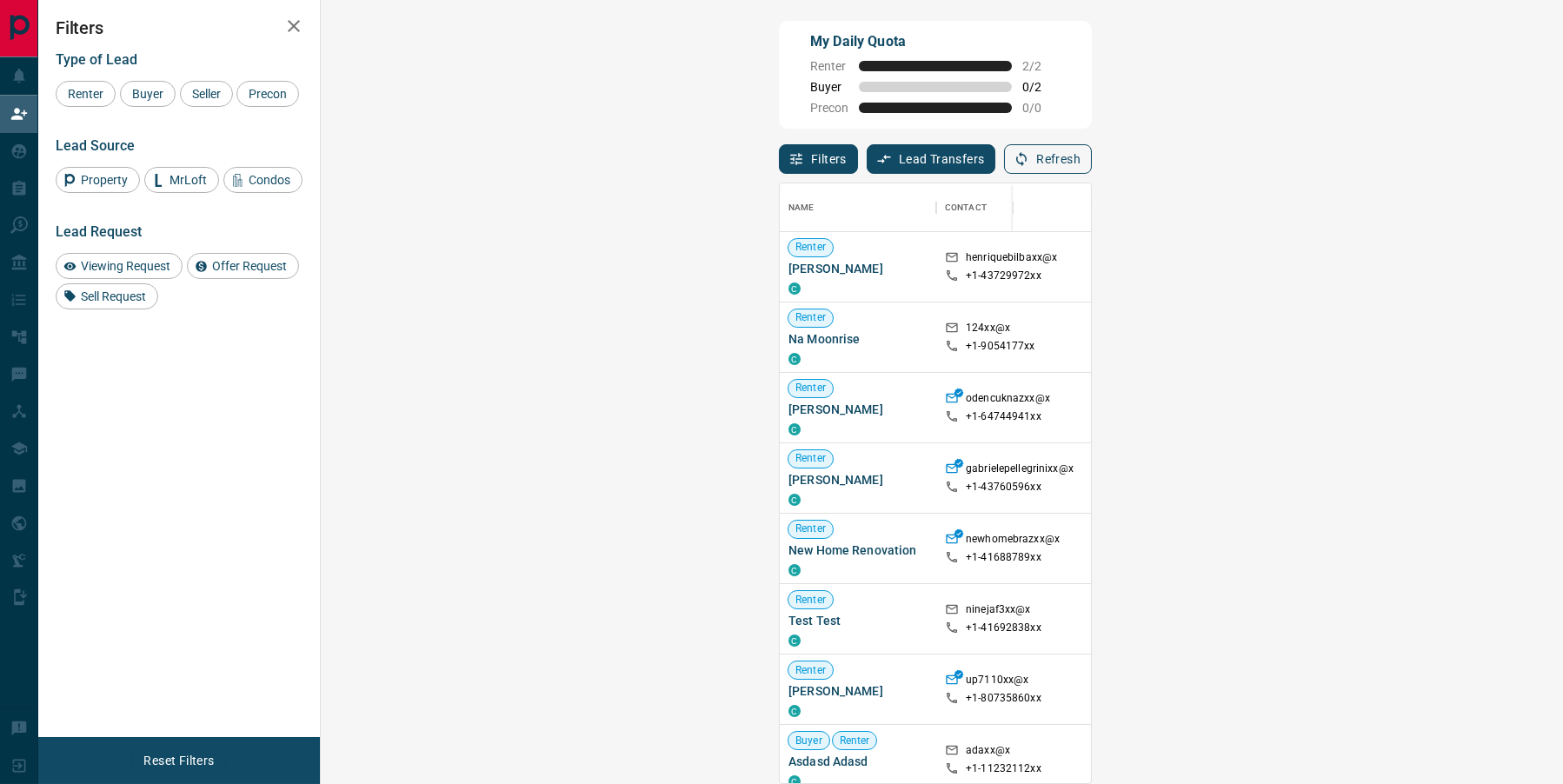
click at [1092, 160] on button "Refresh" at bounding box center [1048, 158] width 87 height 29
click at [1092, 165] on button "Refresh" at bounding box center [1048, 158] width 87 height 29
click at [1092, 156] on button "Refresh" at bounding box center [1048, 158] width 87 height 29
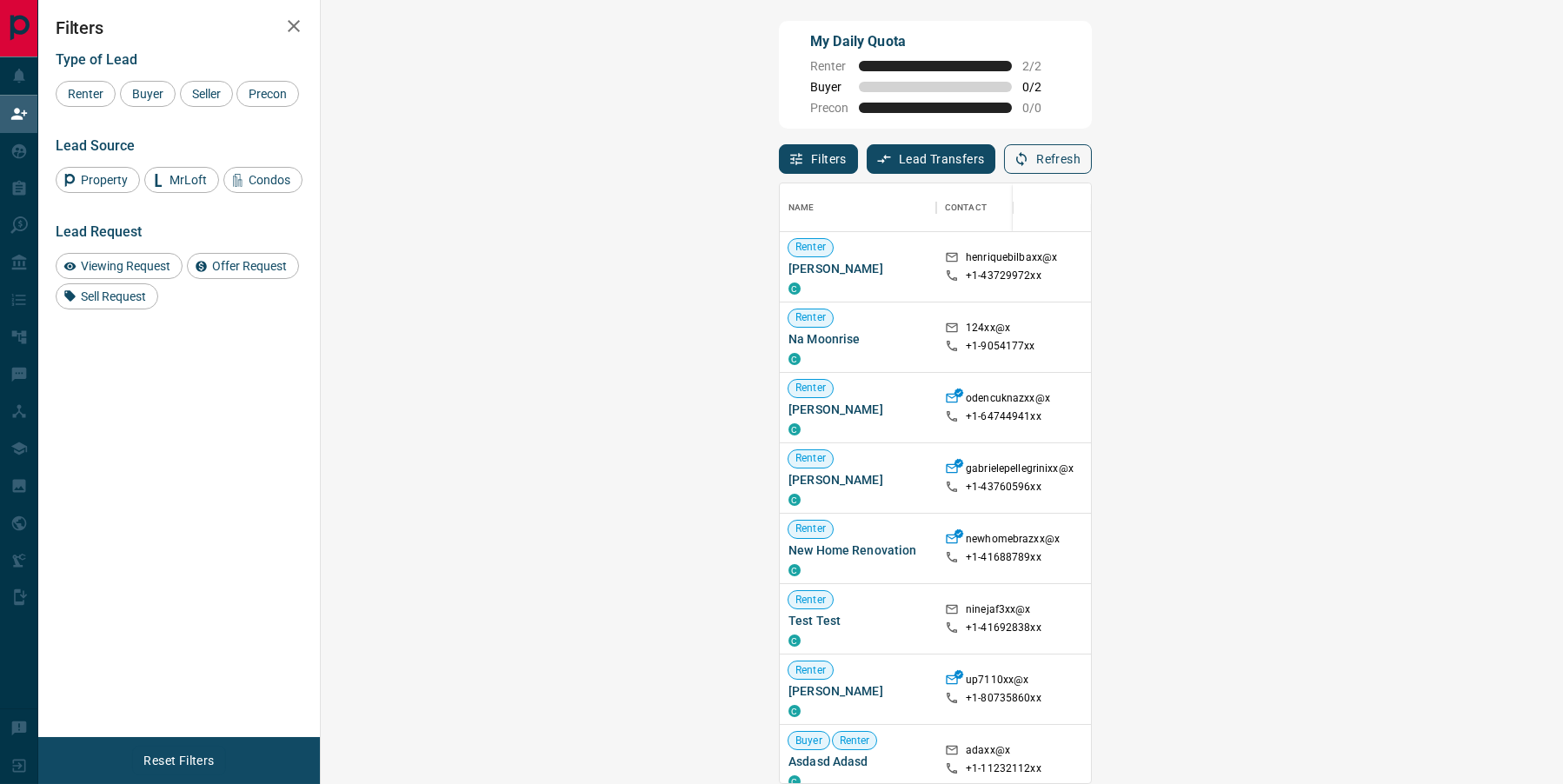
click at [1092, 150] on button "Refresh" at bounding box center [1048, 158] width 87 height 29
click at [1092, 167] on button "Refresh" at bounding box center [1048, 158] width 87 height 29
click at [1092, 166] on button "Refresh" at bounding box center [1048, 158] width 87 height 29
click at [1029, 153] on icon "button" at bounding box center [1022, 159] width 16 height 16
click at [1092, 146] on button "Refresh" at bounding box center [1048, 158] width 87 height 29
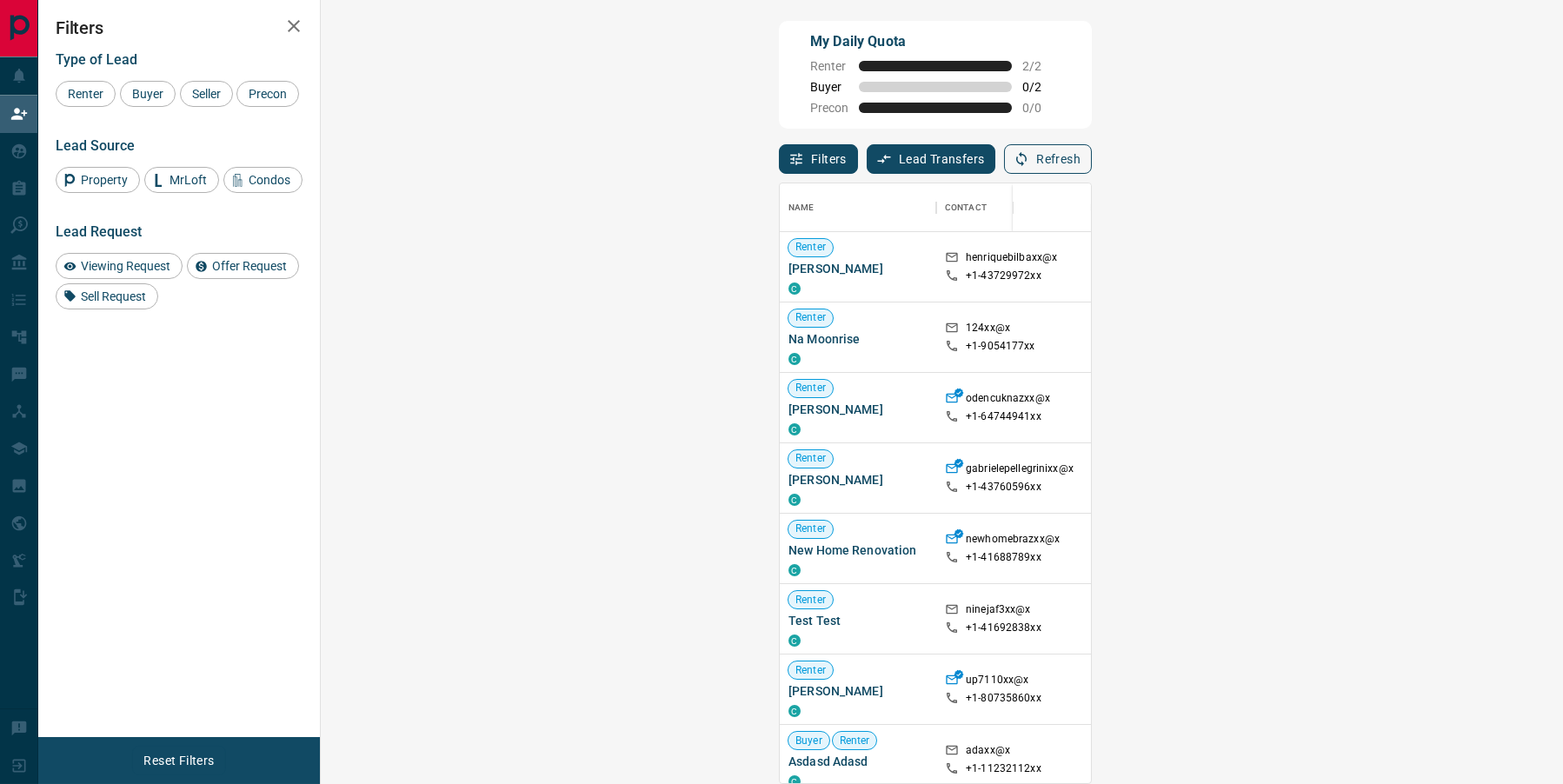
click at [1029, 157] on icon "button" at bounding box center [1022, 159] width 16 height 16
click at [1092, 153] on button "Refresh" at bounding box center [1048, 158] width 87 height 29
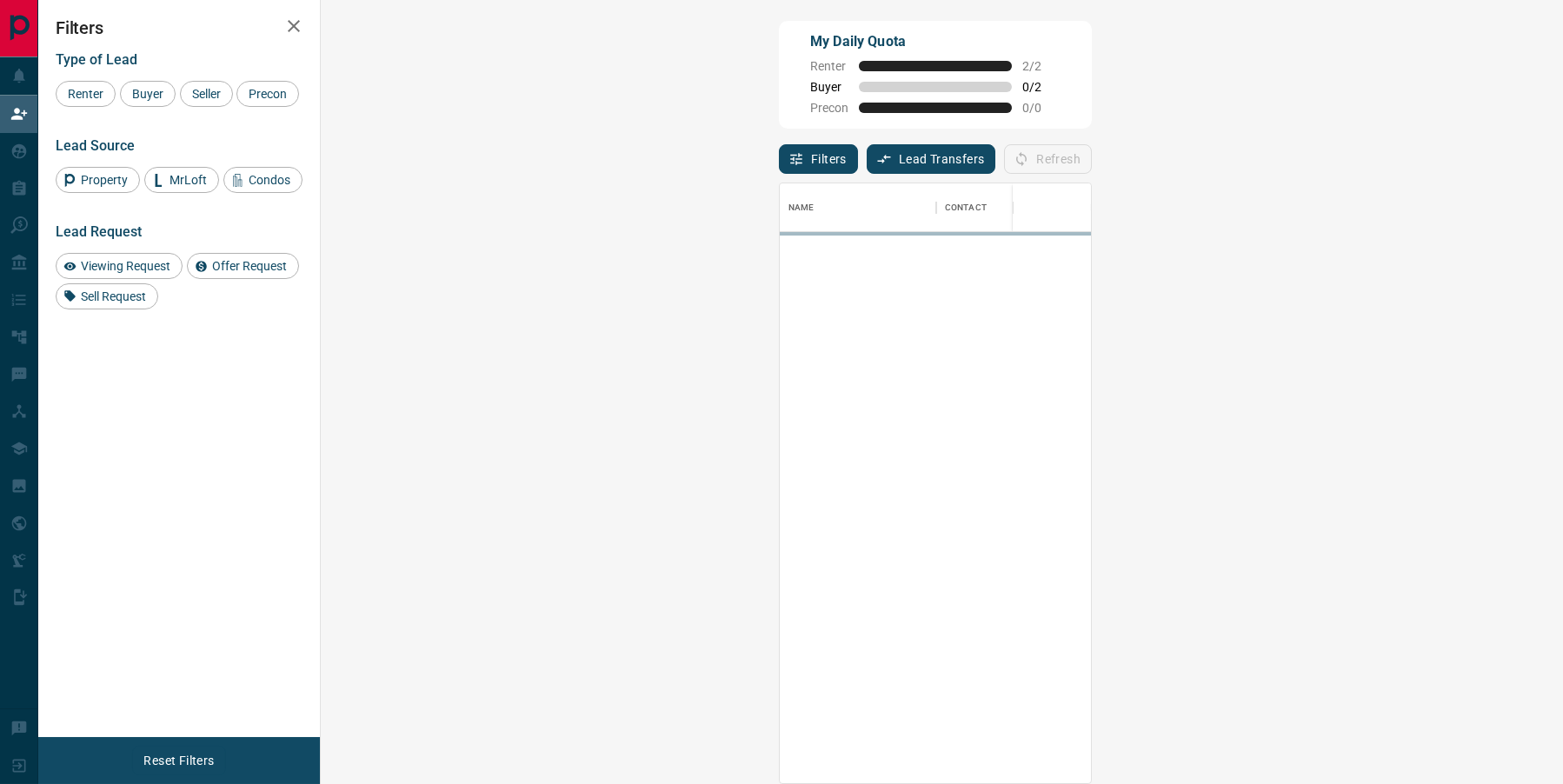
scroll to position [688, 1205]
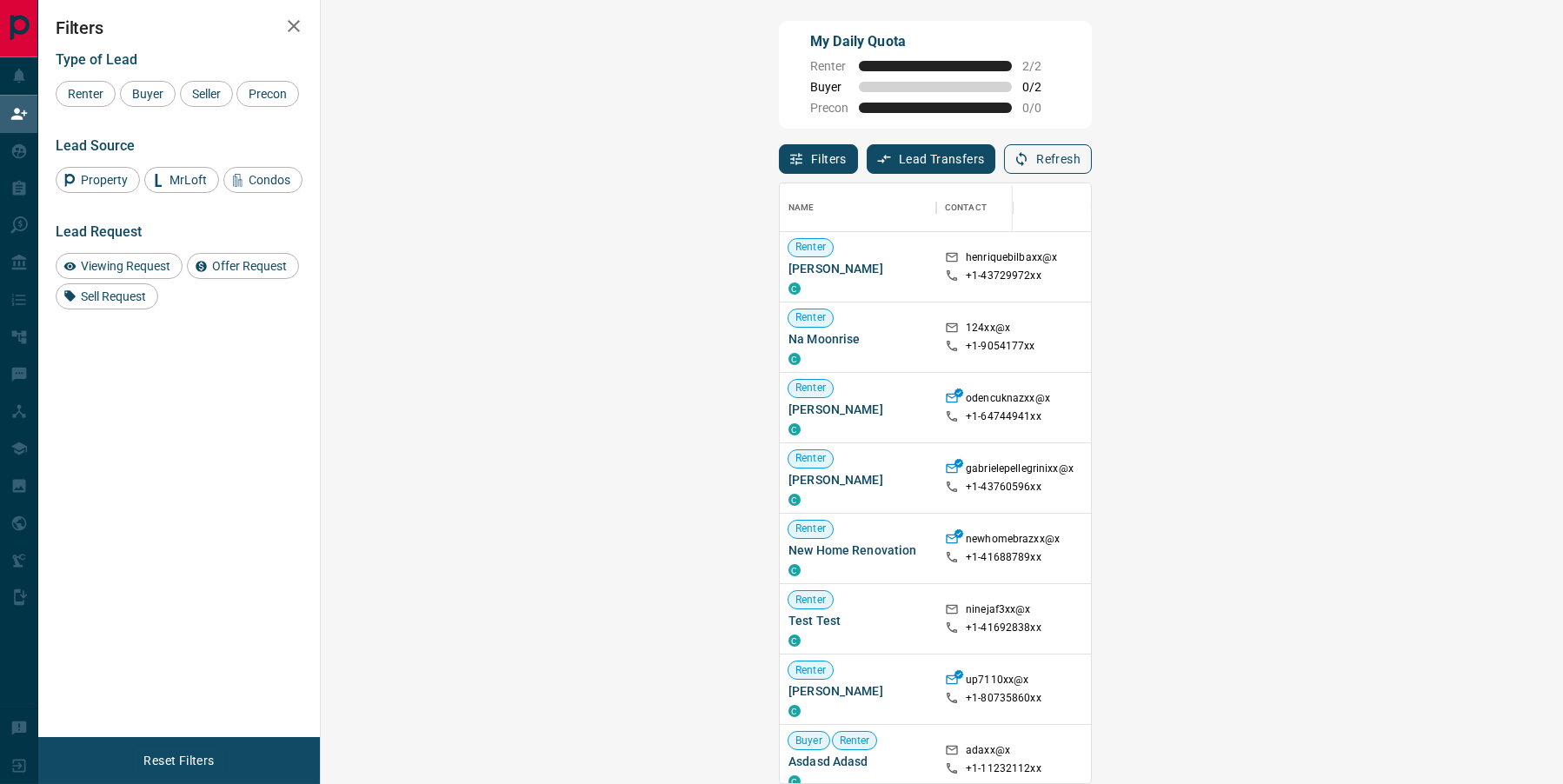
click at [1026, 165] on icon "button" at bounding box center [1021, 159] width 11 height 15
click at [1092, 172] on button "Refresh" at bounding box center [1048, 158] width 87 height 29
click at [1092, 157] on button "Refresh" at bounding box center [1048, 158] width 87 height 29
click at [1092, 160] on button "Refresh" at bounding box center [1048, 158] width 87 height 29
click at [1092, 155] on button "Refresh" at bounding box center [1048, 158] width 87 height 29
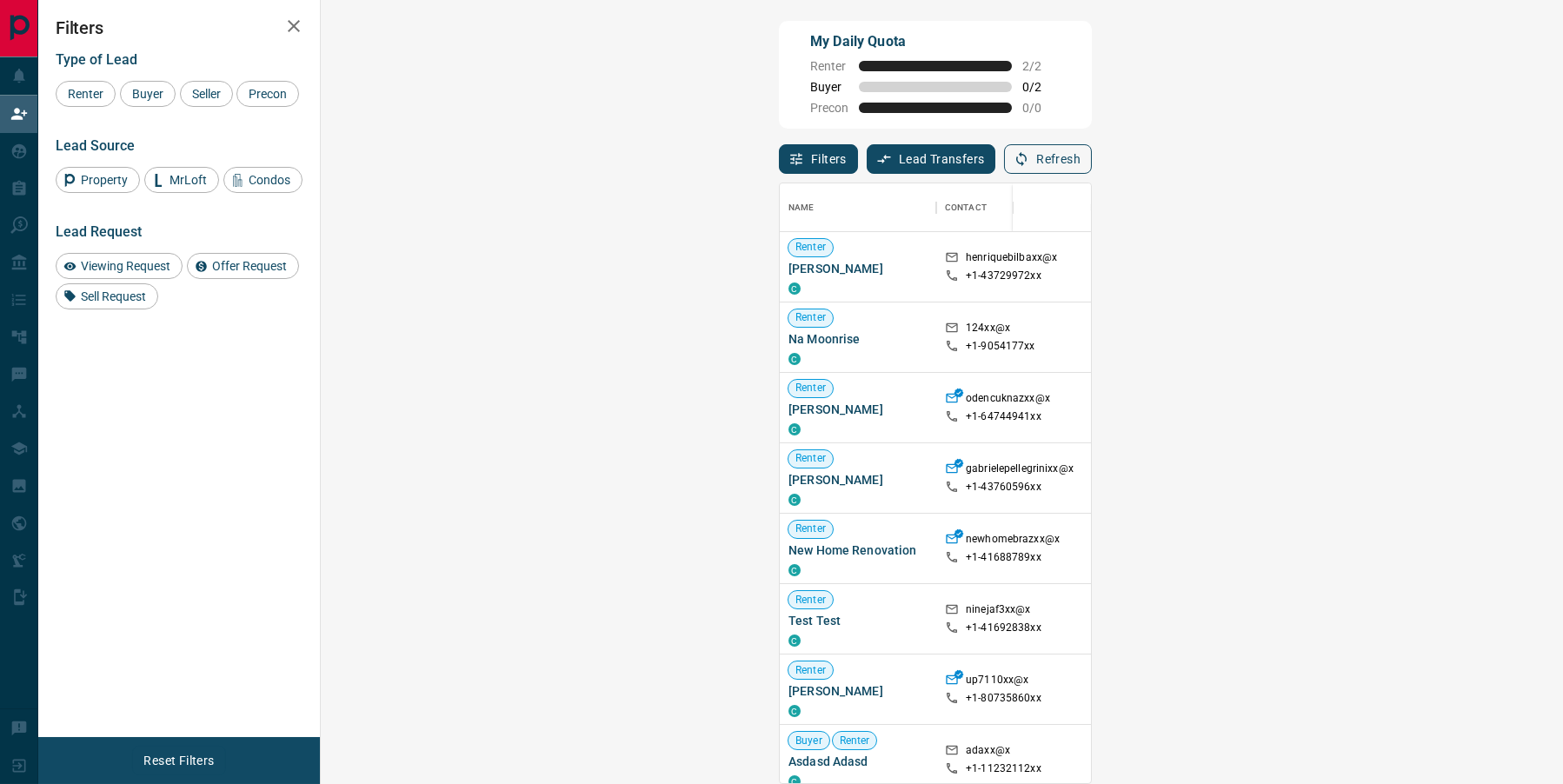
click at [1092, 169] on button "Refresh" at bounding box center [1048, 158] width 87 height 29
click at [1092, 168] on button "Refresh" at bounding box center [1048, 158] width 87 height 29
click at [1092, 170] on button "Refresh" at bounding box center [1048, 158] width 87 height 29
click at [1092, 144] on button "Refresh" at bounding box center [1048, 158] width 87 height 29
